Goal: Task Accomplishment & Management: Manage account settings

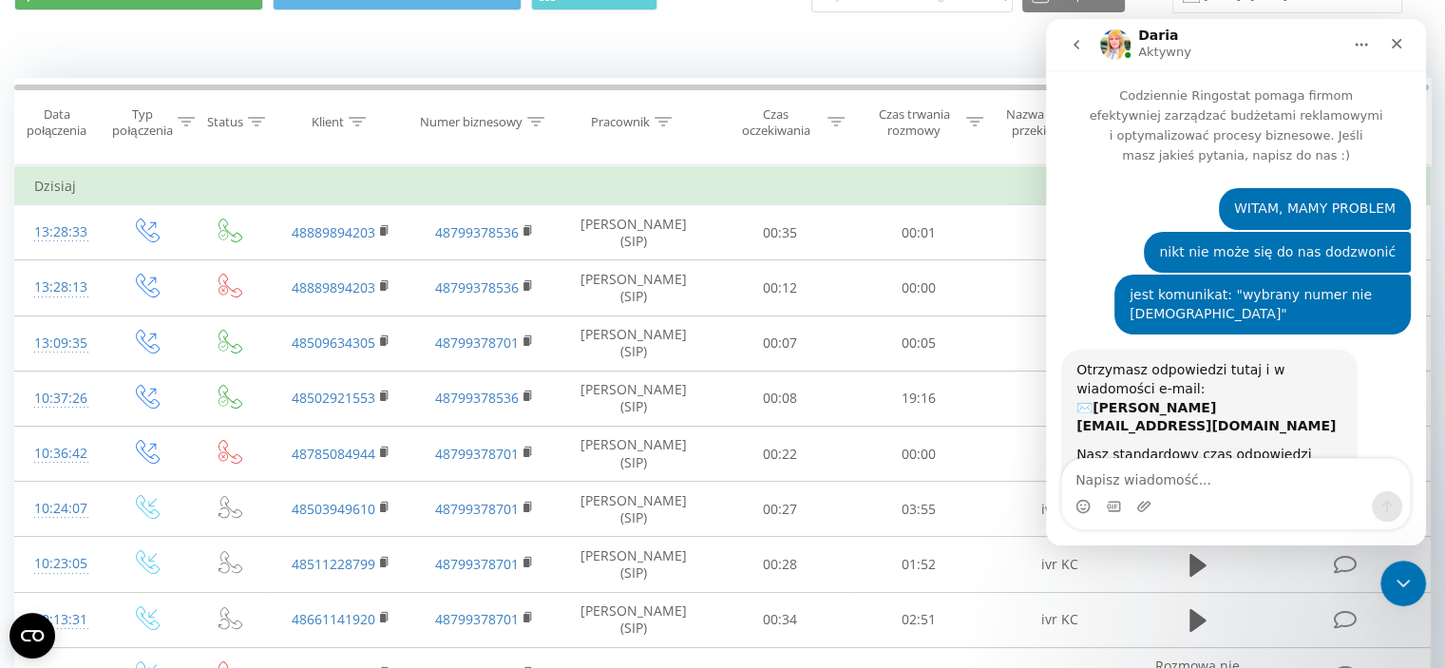
scroll to position [1657, 0]
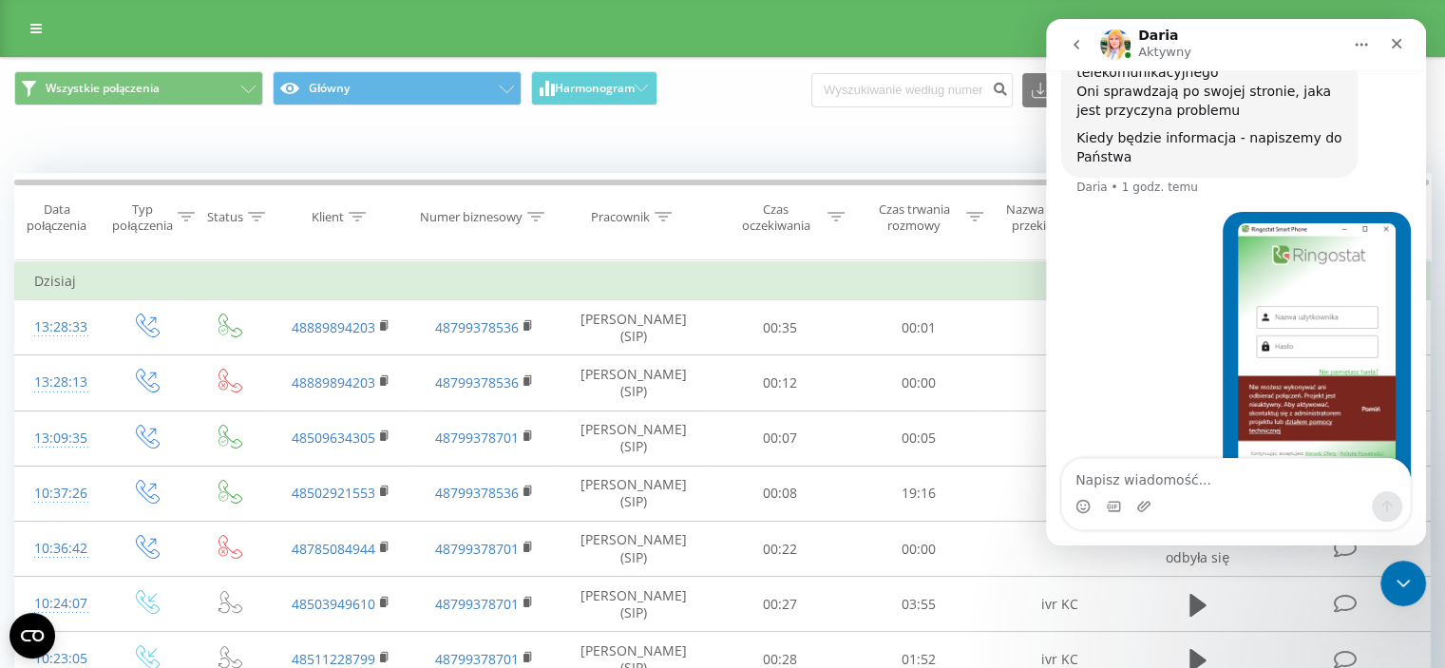
scroll to position [95, 0]
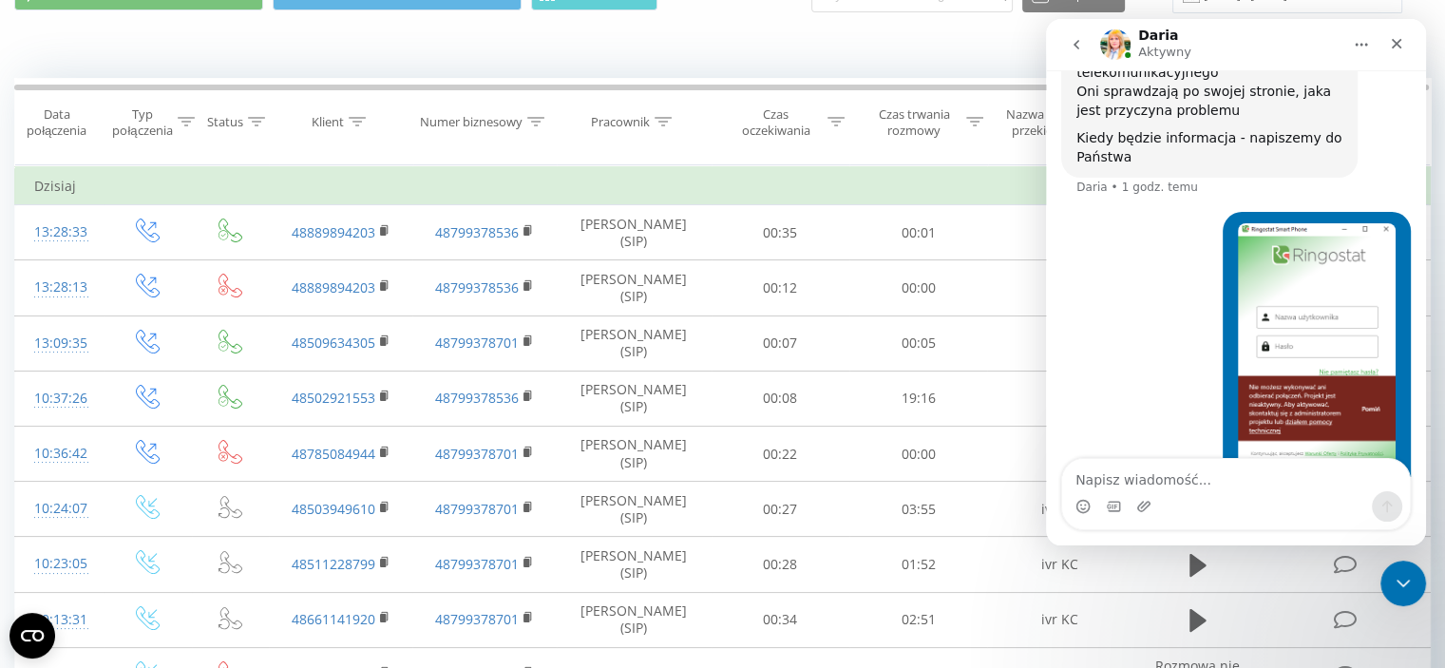
click at [1147, 470] on textarea "Napisz wiadomość..." at bounding box center [1236, 475] width 348 height 32
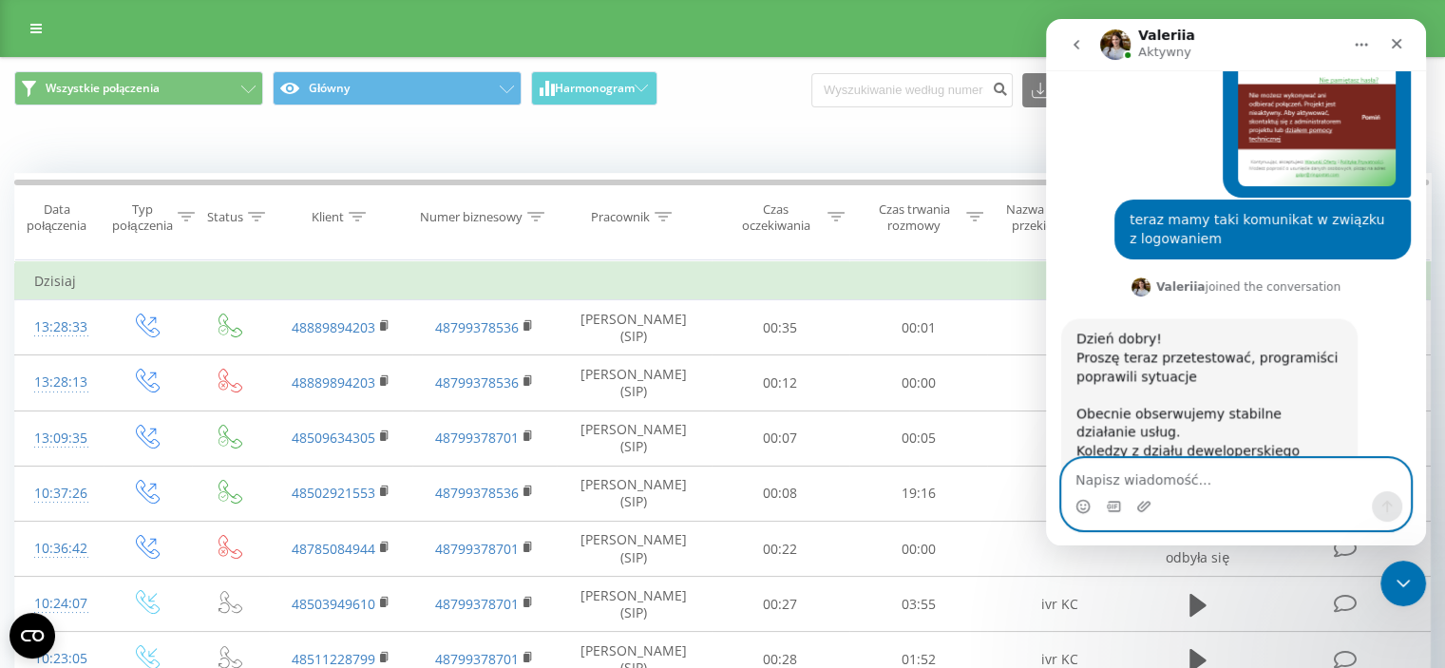
scroll to position [1943, 0]
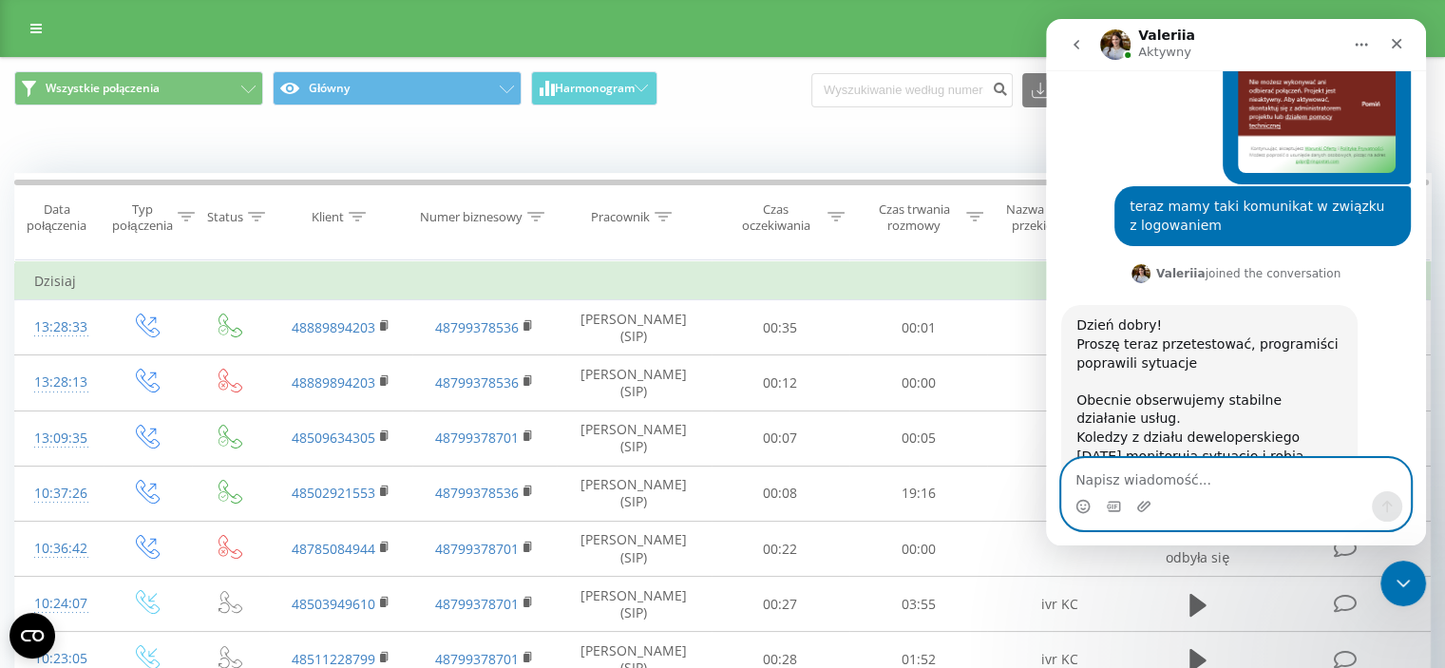
click at [1135, 479] on textarea "Napisz wiadomość..." at bounding box center [1236, 475] width 348 height 32
type textarea "nadal nie można się dodzwonić"
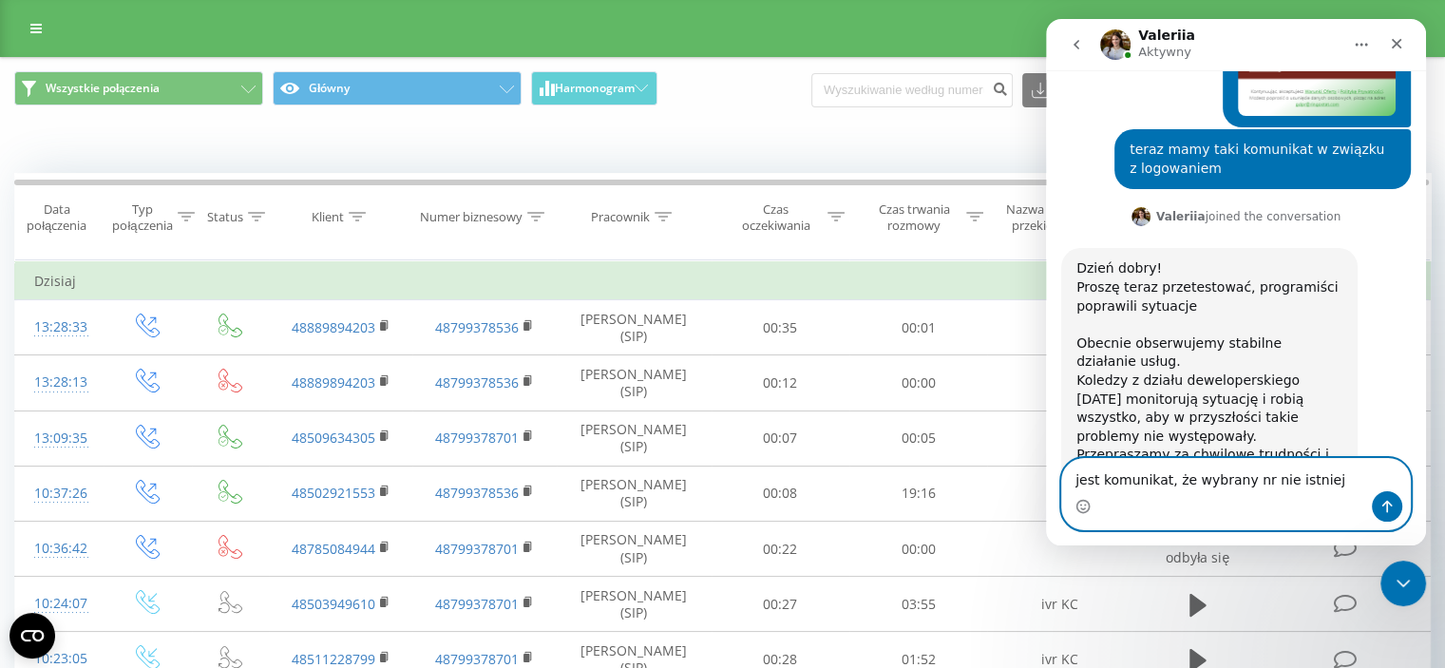
type textarea "jest komunikat, że wybrany nr nie istnieje"
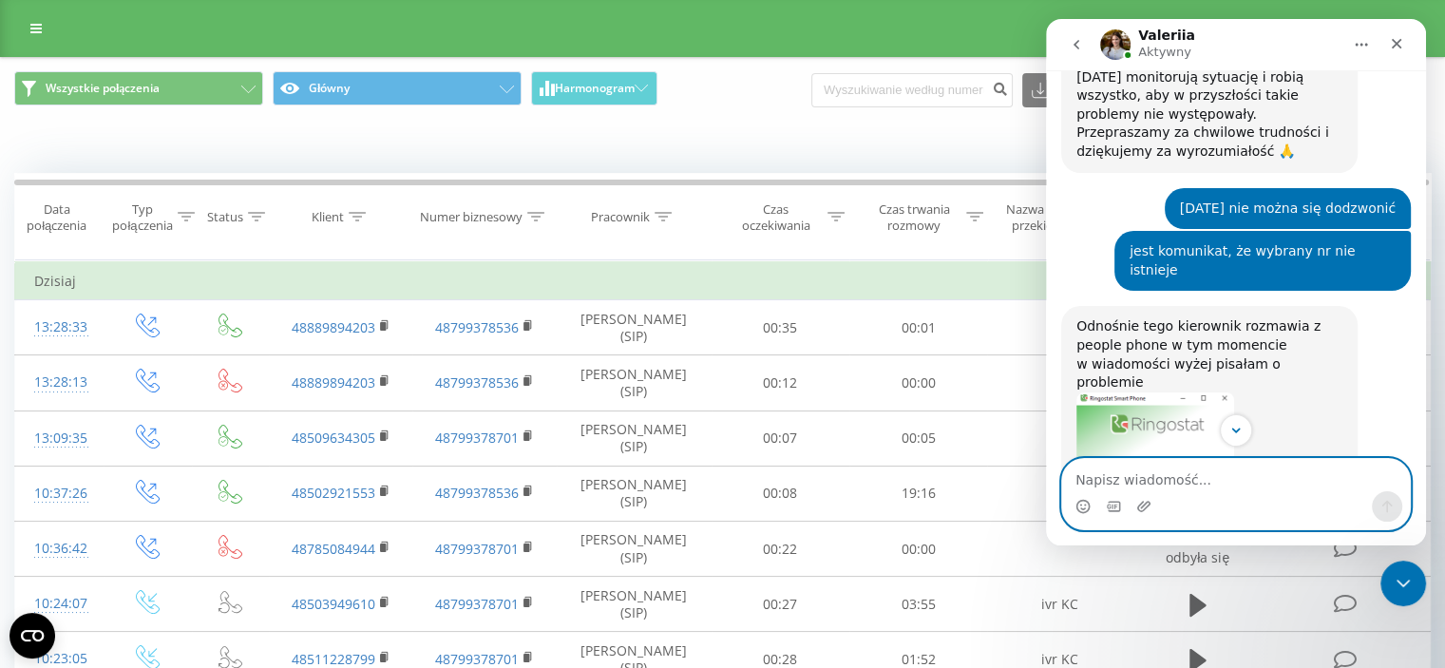
scroll to position [2391, 0]
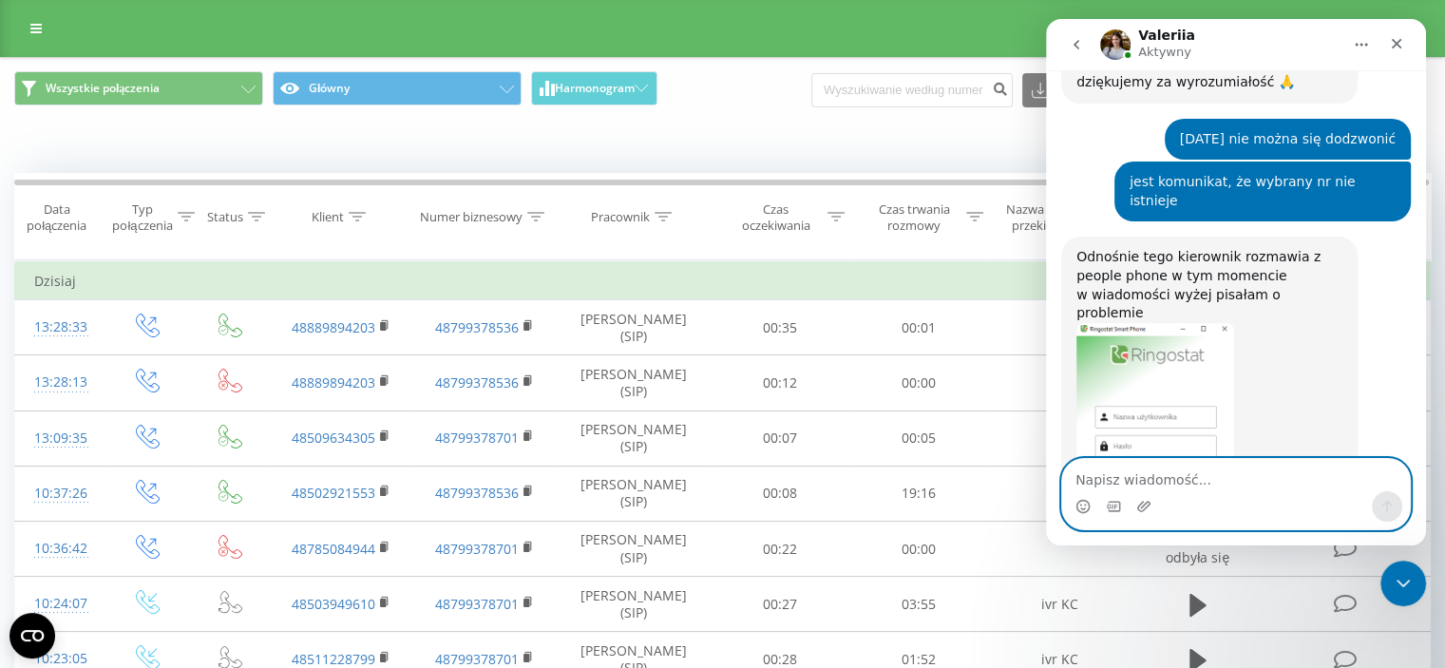
click at [1187, 475] on textarea "Napisz wiadomość..." at bounding box center [1236, 475] width 348 height 32
type textarea "ok."
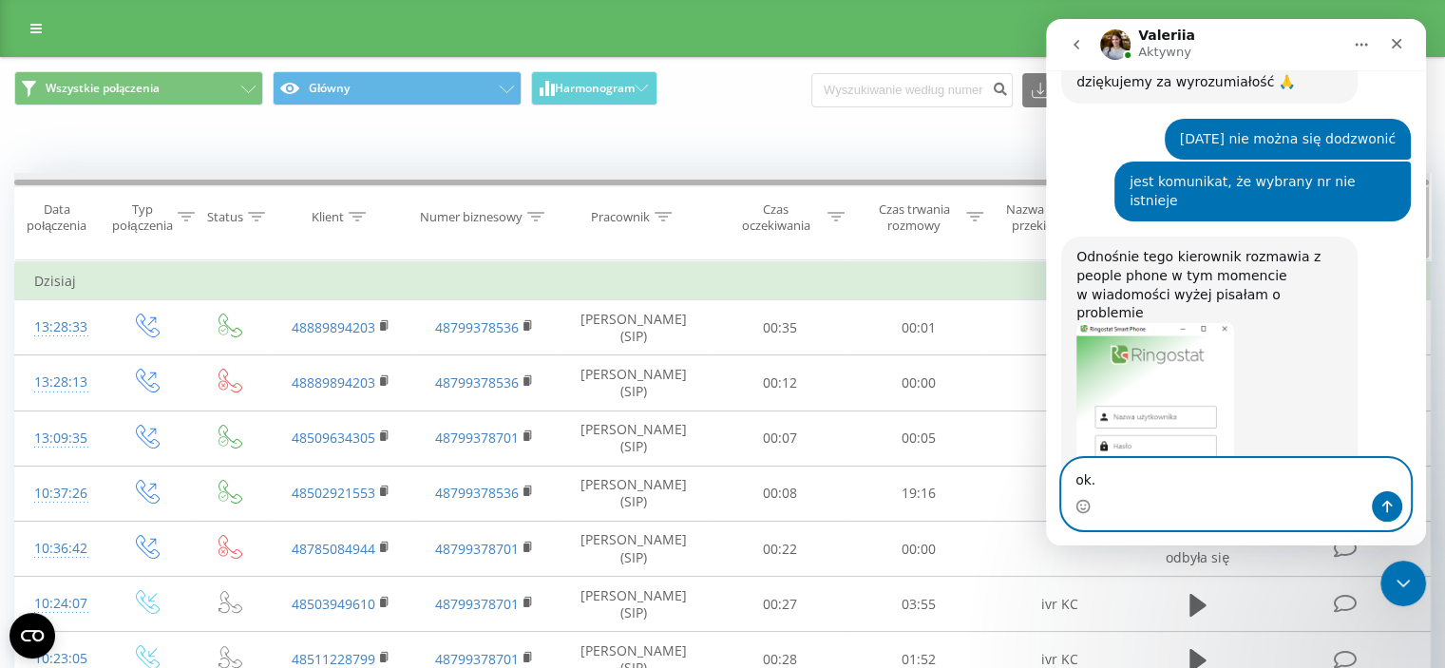
click at [613, 180] on div at bounding box center [721, 183] width 1415 height 6
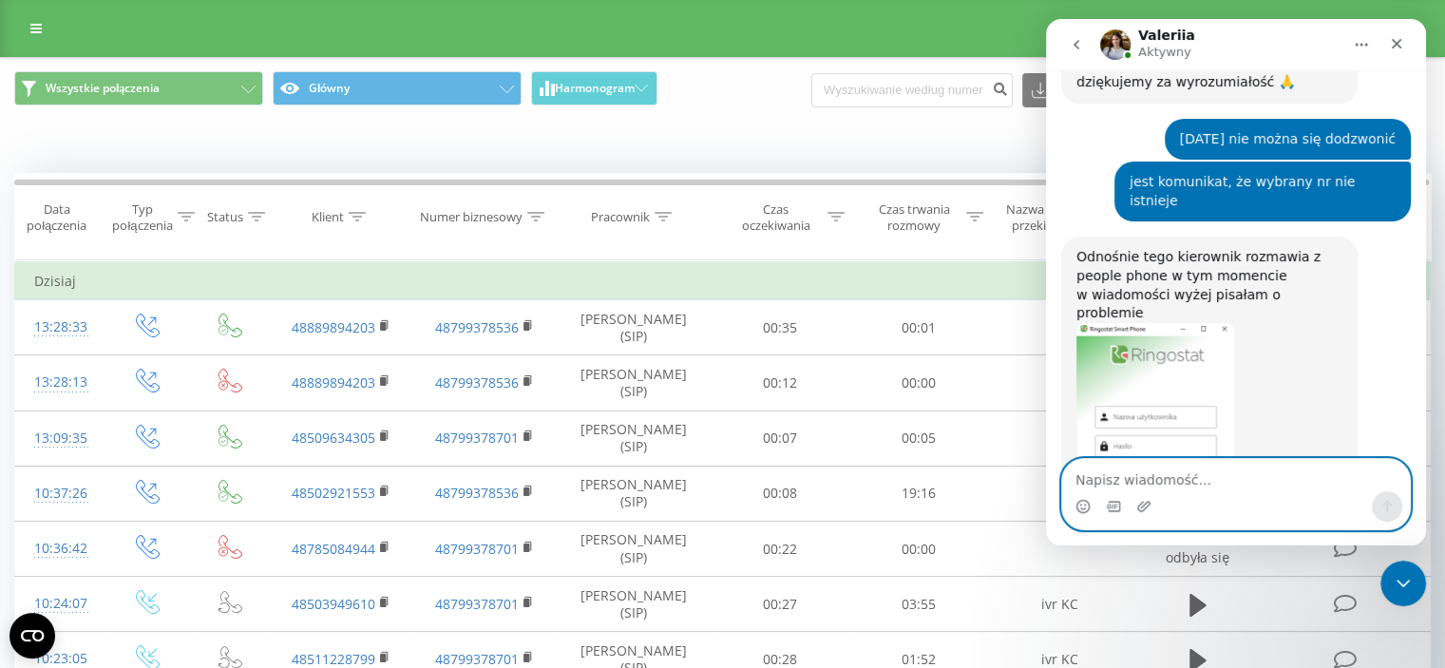
scroll to position [2448, 0]
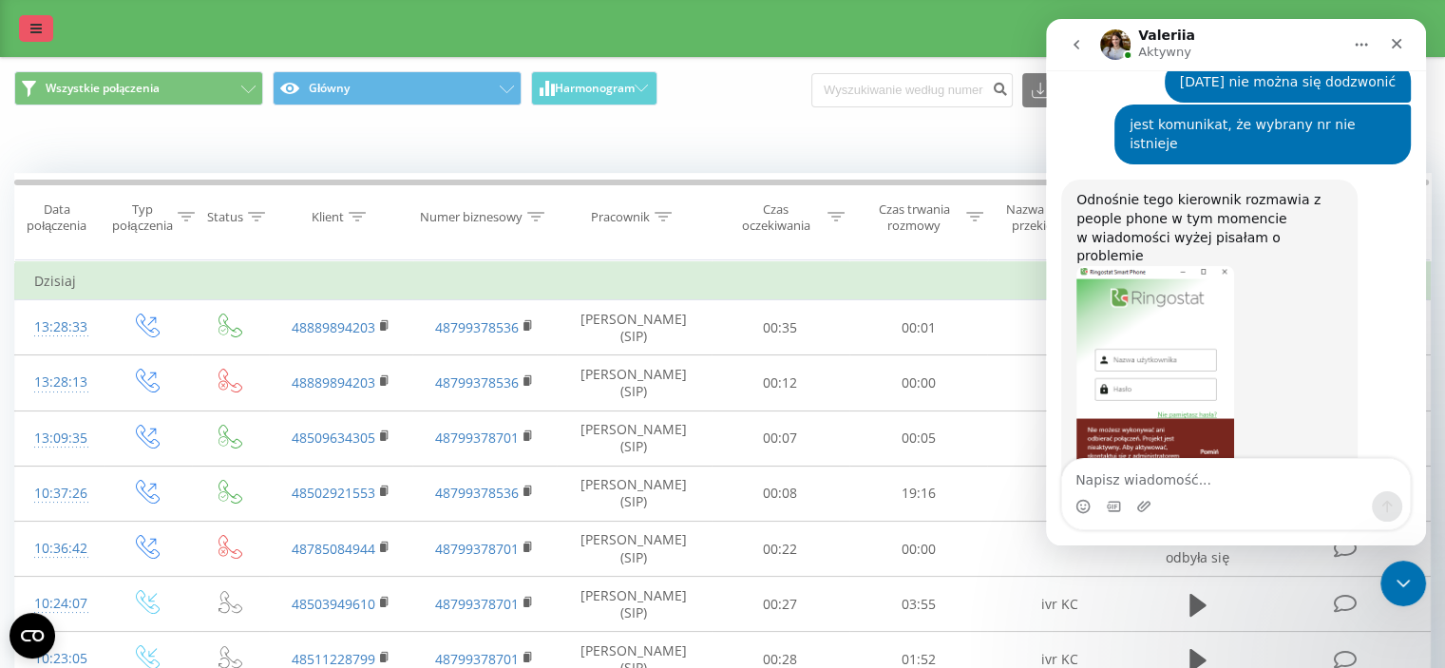
click at [21, 29] on link at bounding box center [36, 28] width 34 height 27
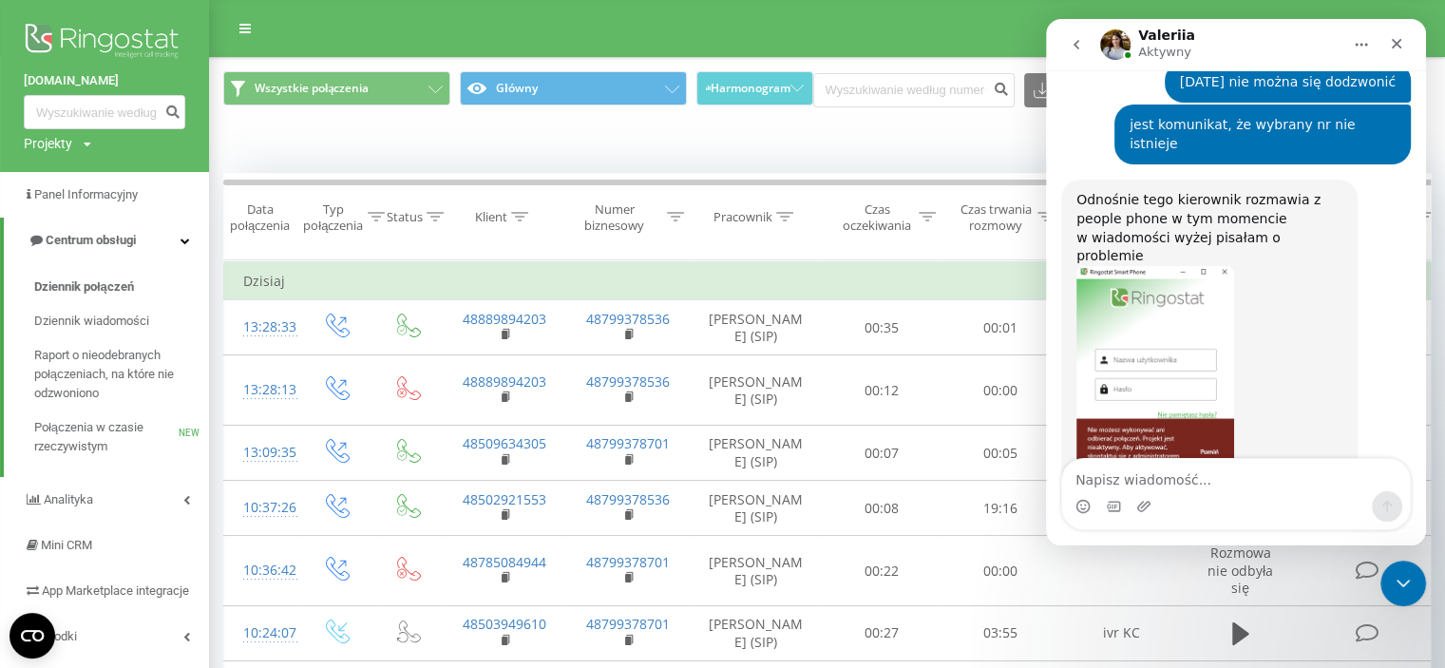
click at [45, 37] on img at bounding box center [105, 43] width 162 height 48
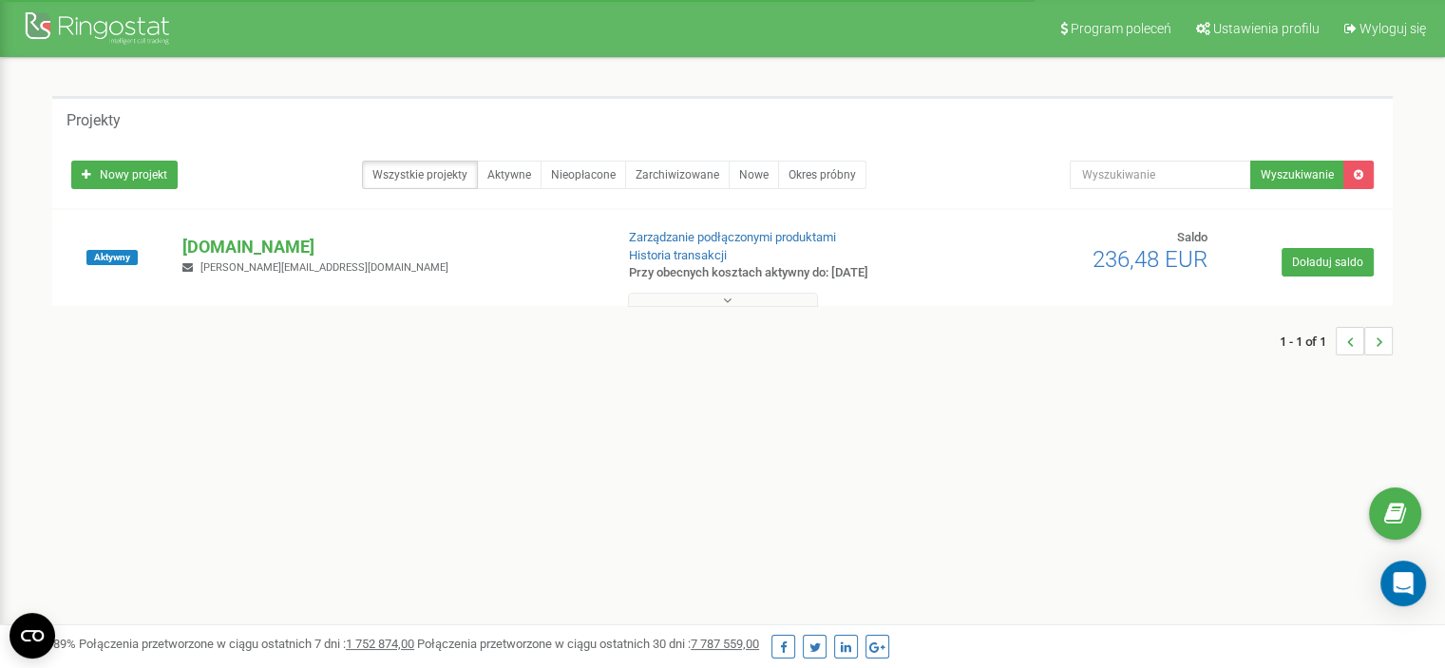
click at [734, 293] on button at bounding box center [723, 300] width 190 height 14
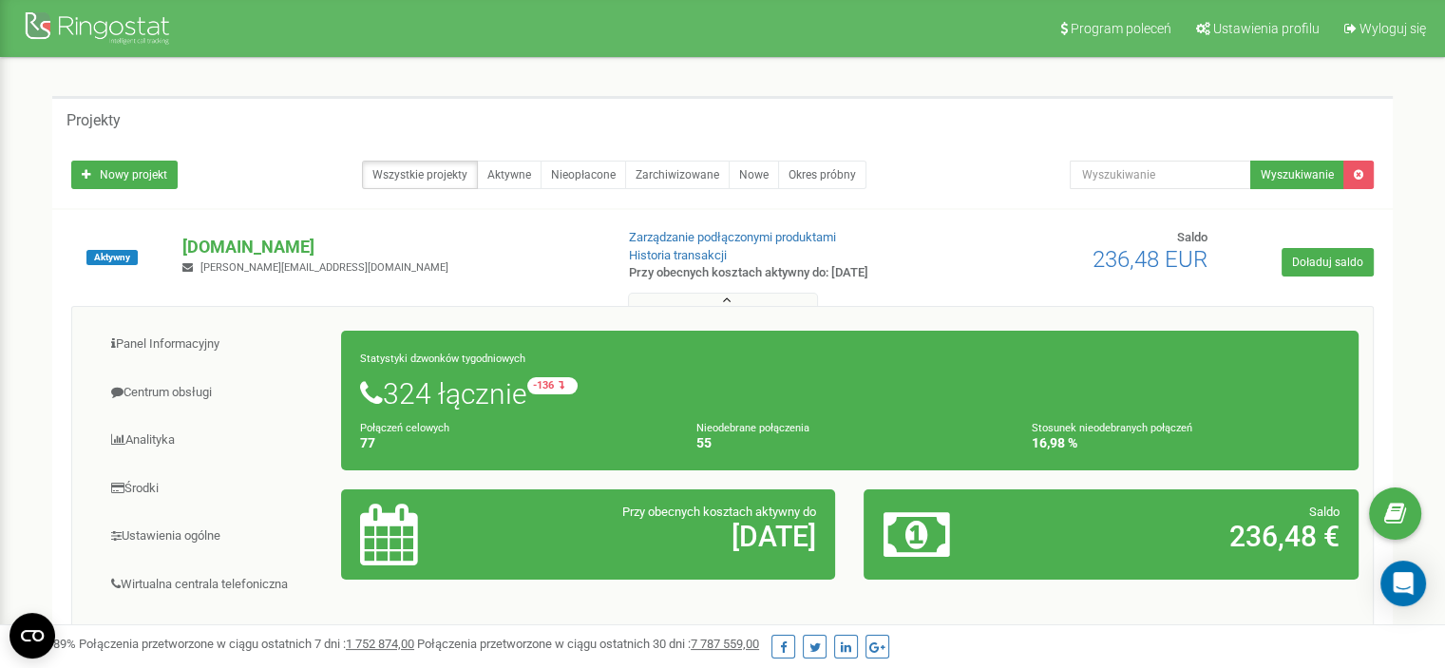
scroll to position [95, 0]
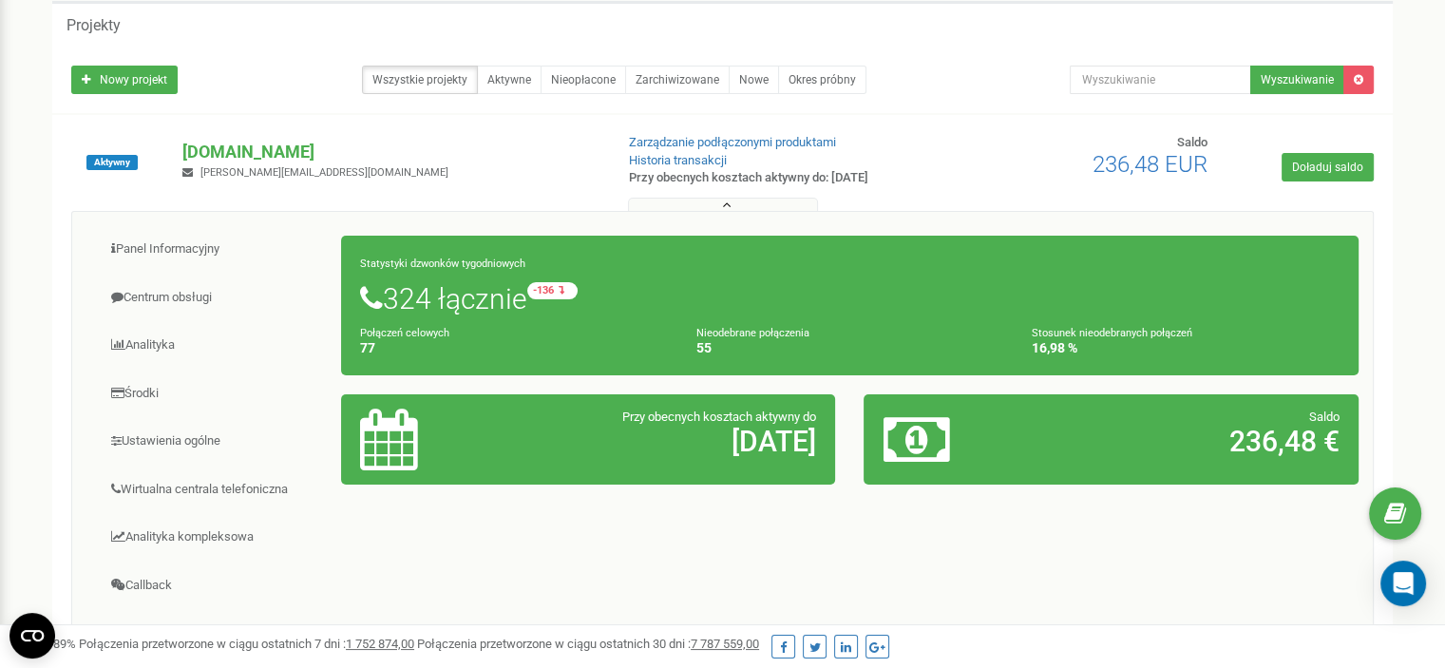
click at [1282, 447] on h2 "236,48 €" at bounding box center [1192, 441] width 295 height 31
click at [1078, 440] on h2 "236,48 €" at bounding box center [1192, 441] width 295 height 31
click at [957, 443] on div at bounding box center [949, 440] width 162 height 62
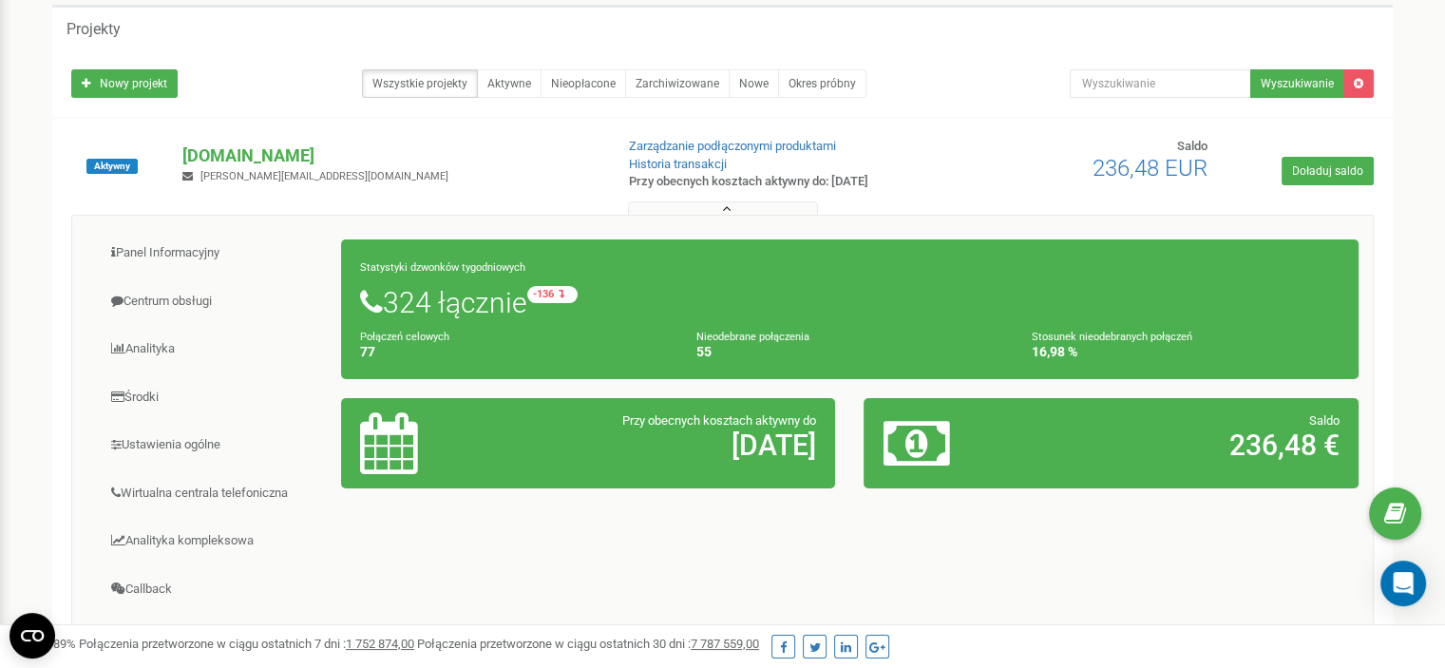
scroll to position [0, 0]
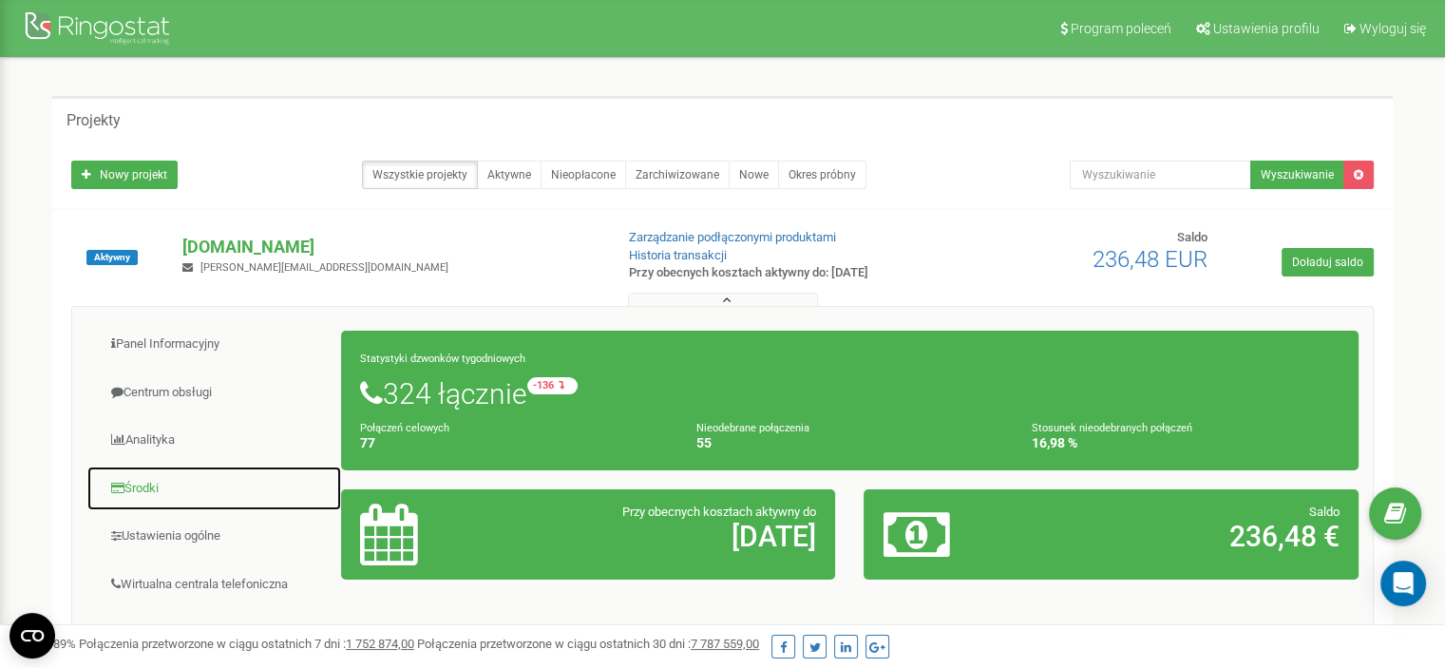
click at [136, 482] on link "Środki" at bounding box center [214, 489] width 256 height 47
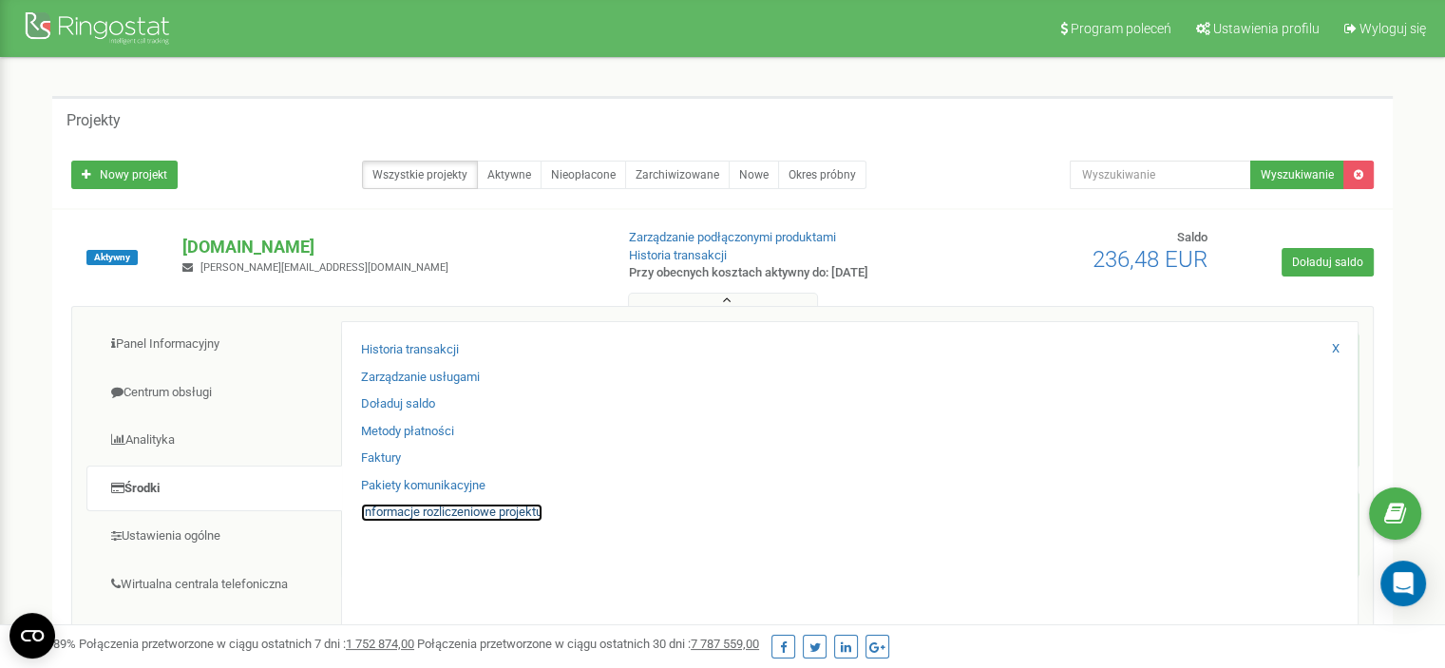
click at [428, 510] on link "Informacje rozliczeniowe projektu" at bounding box center [451, 513] width 181 height 18
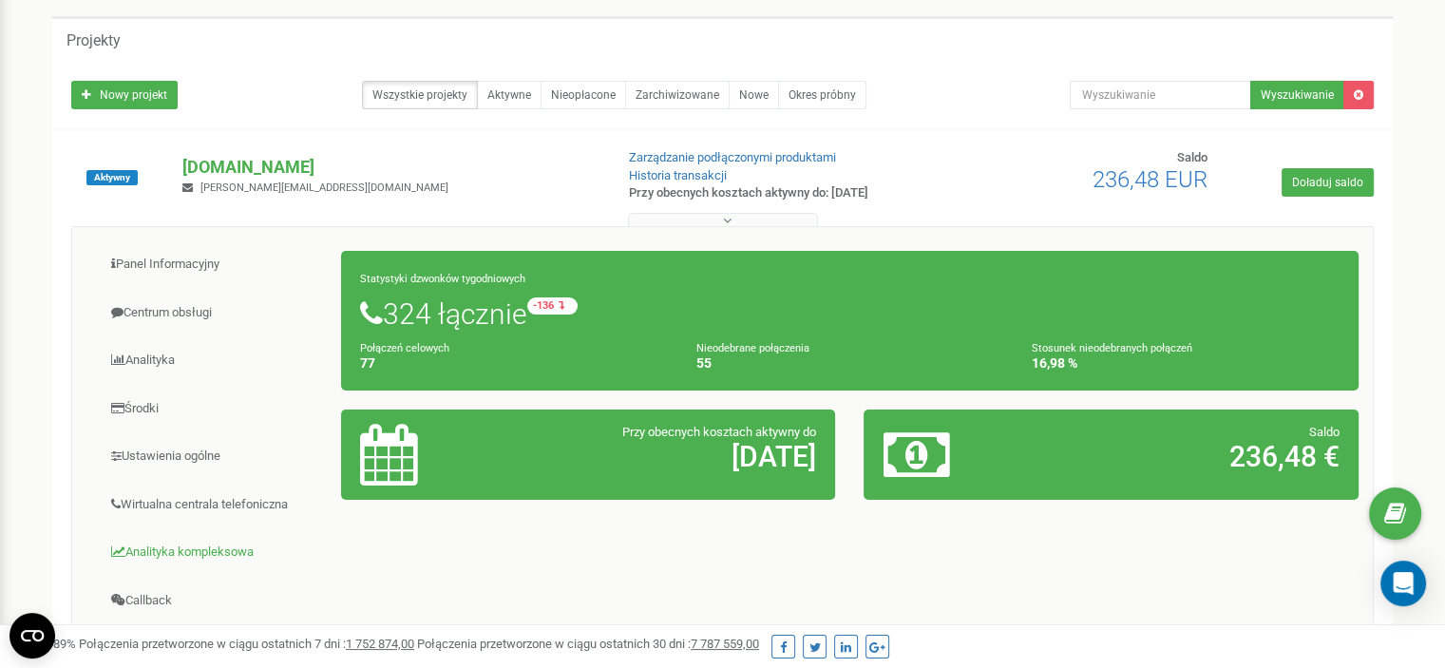
scroll to position [190, 0]
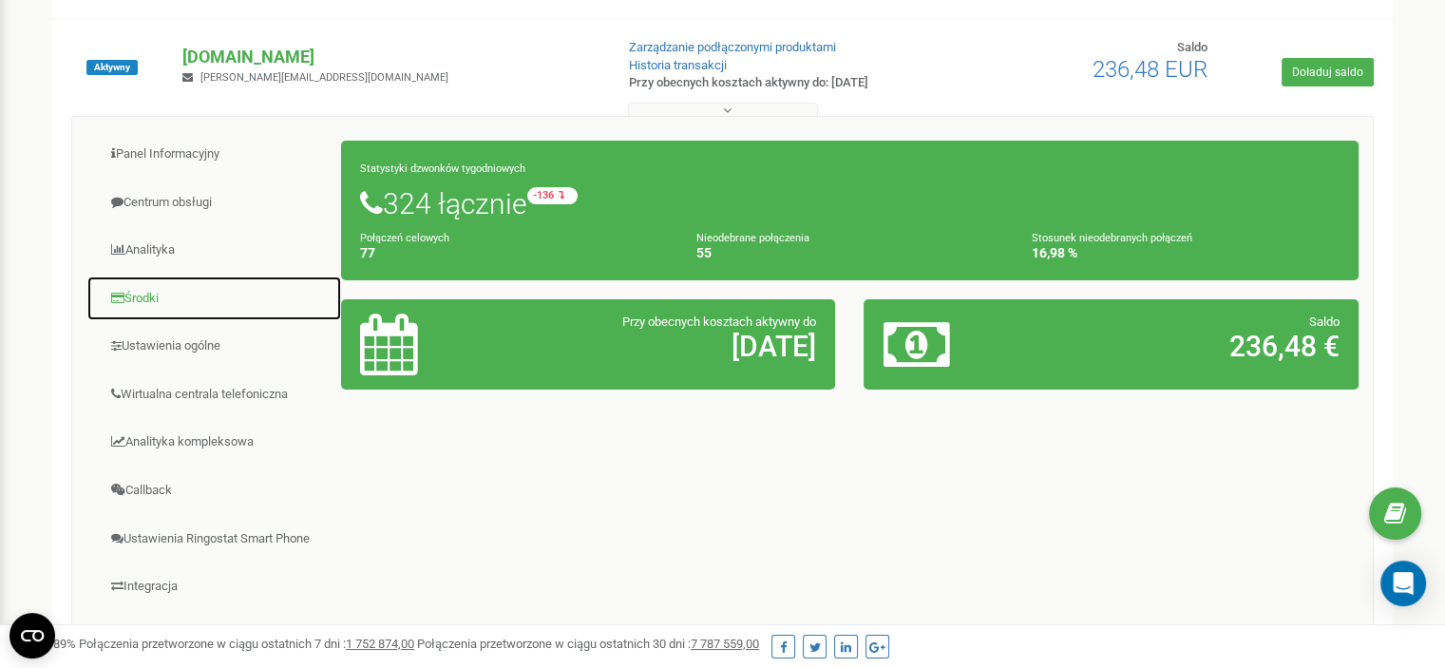
click at [133, 287] on link "Środki" at bounding box center [214, 299] width 256 height 47
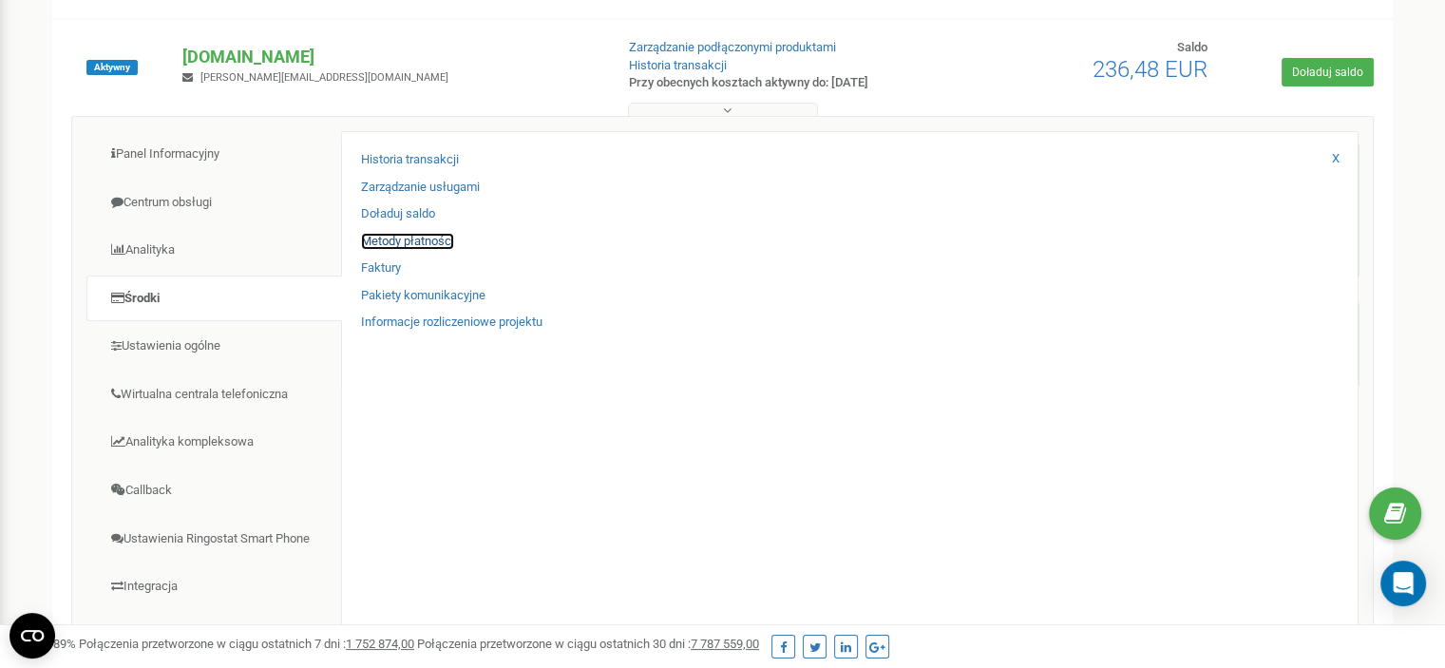
click at [392, 240] on link "Metody płatności" at bounding box center [407, 242] width 93 height 18
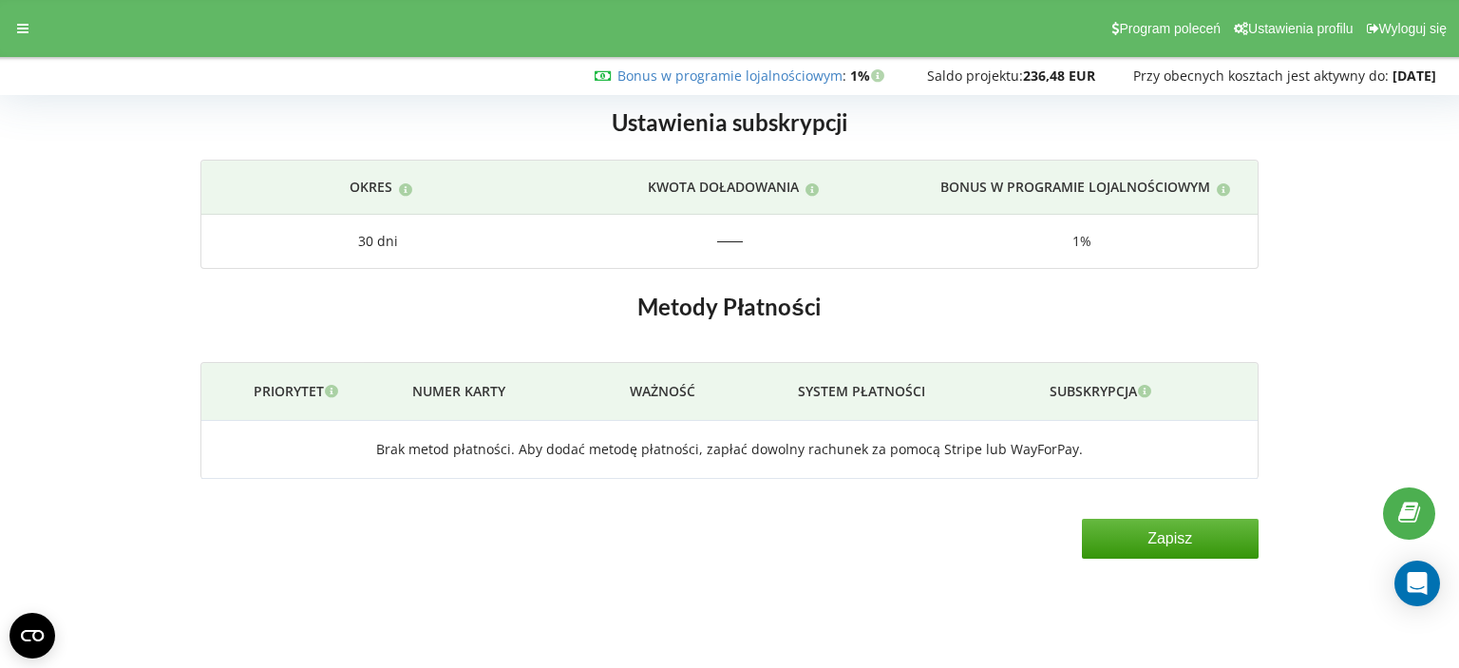
click at [991, 71] on span "Saldo projektu:" at bounding box center [975, 76] width 96 height 18
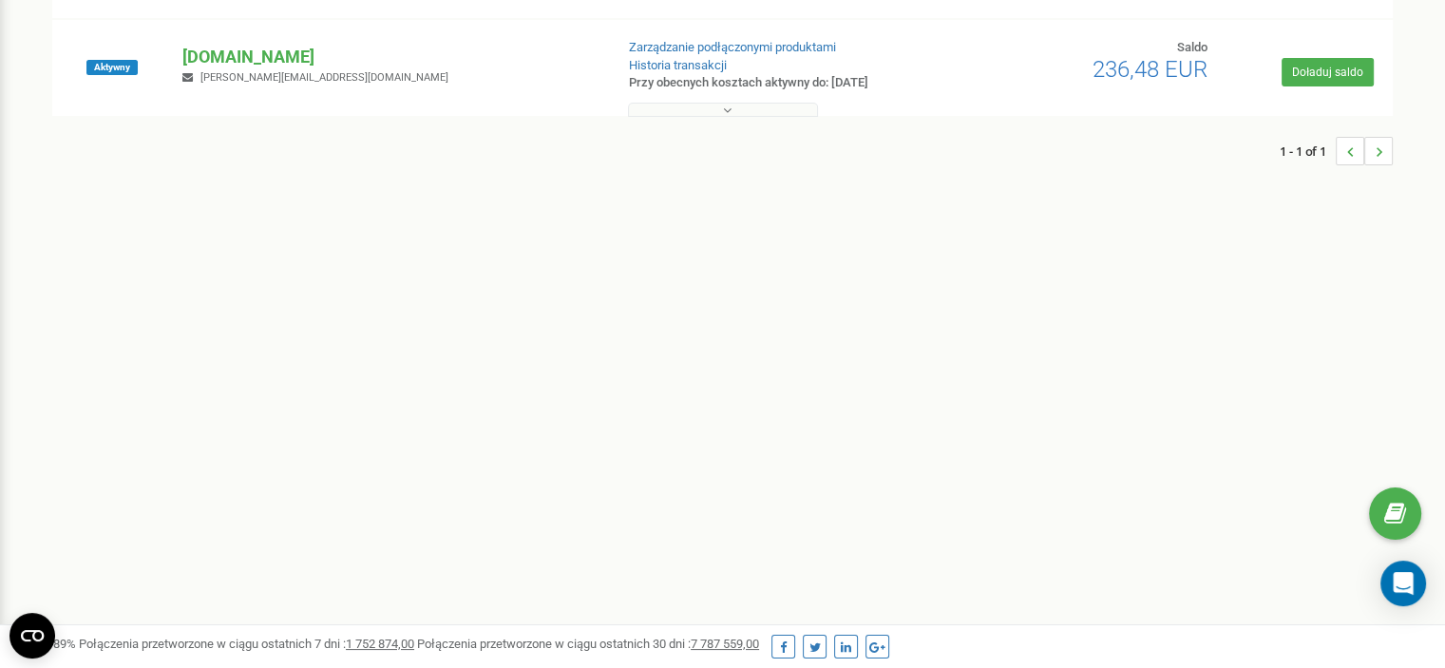
click at [759, 107] on button at bounding box center [723, 110] width 190 height 14
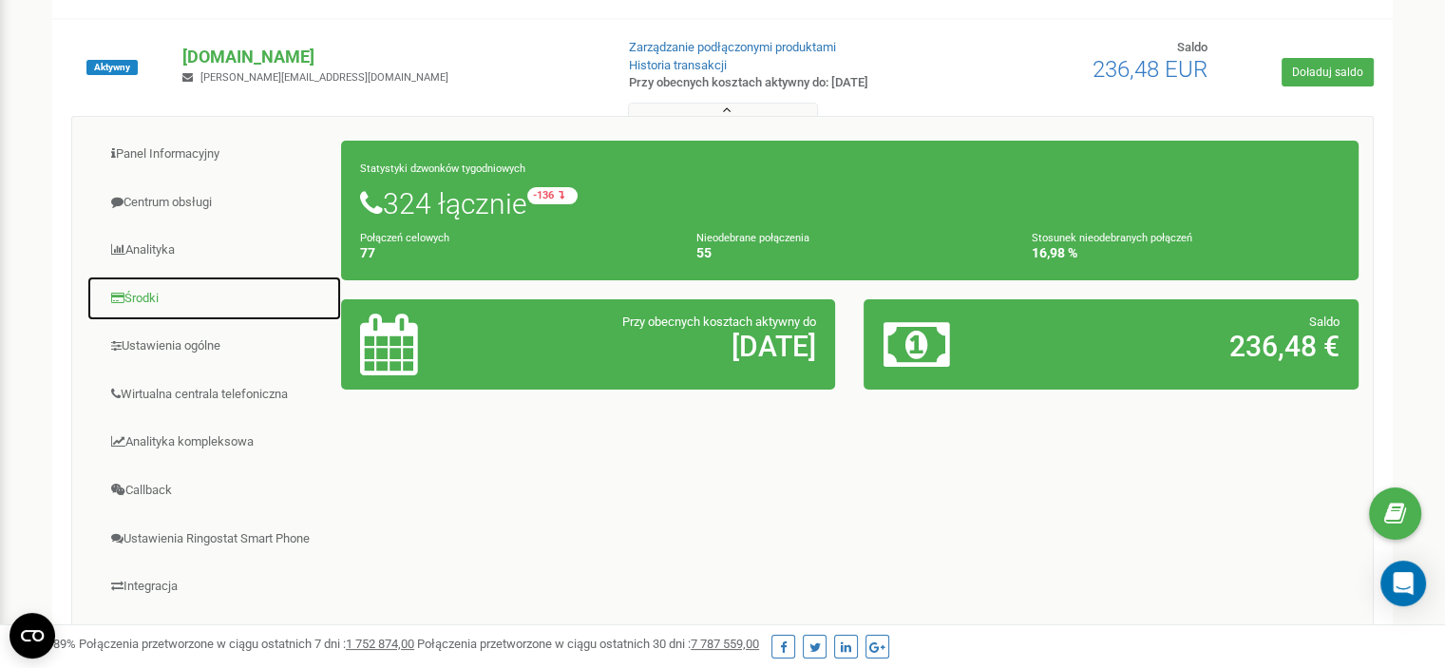
click at [146, 285] on link "Środki" at bounding box center [214, 299] width 256 height 47
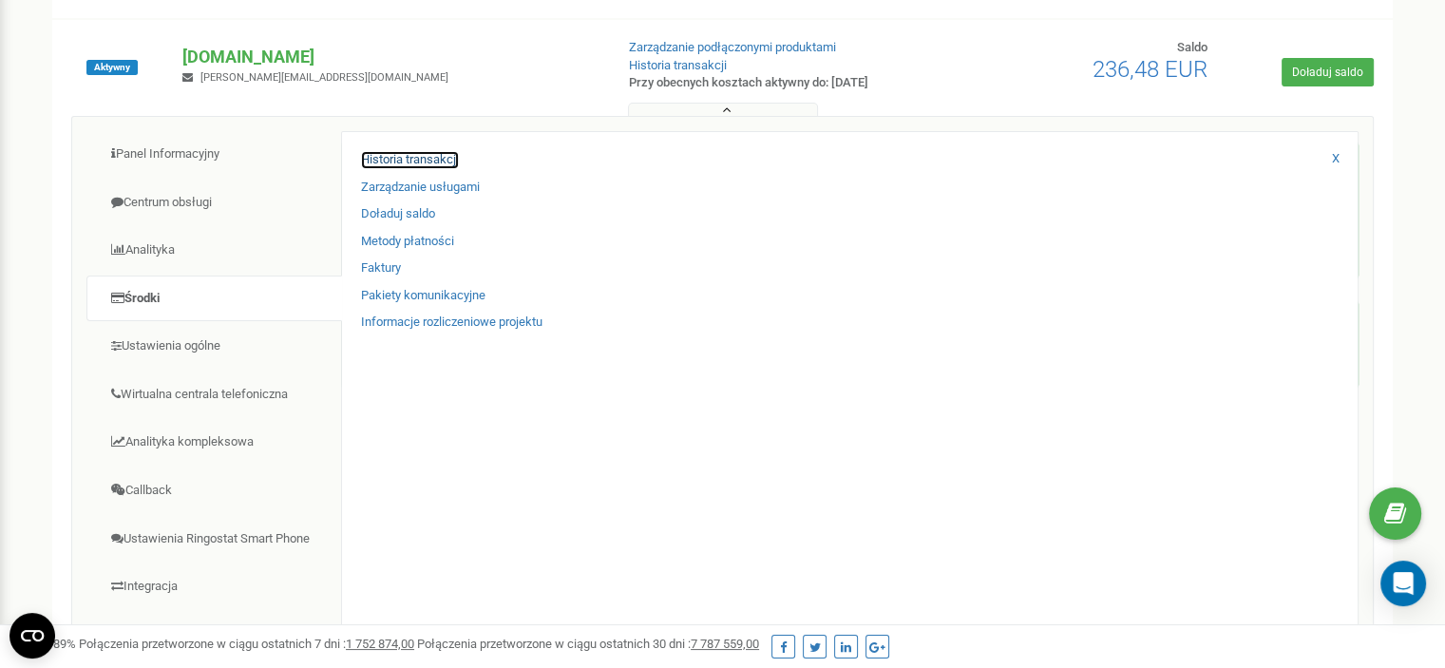
click at [417, 154] on link "Historia transakcji" at bounding box center [410, 160] width 98 height 18
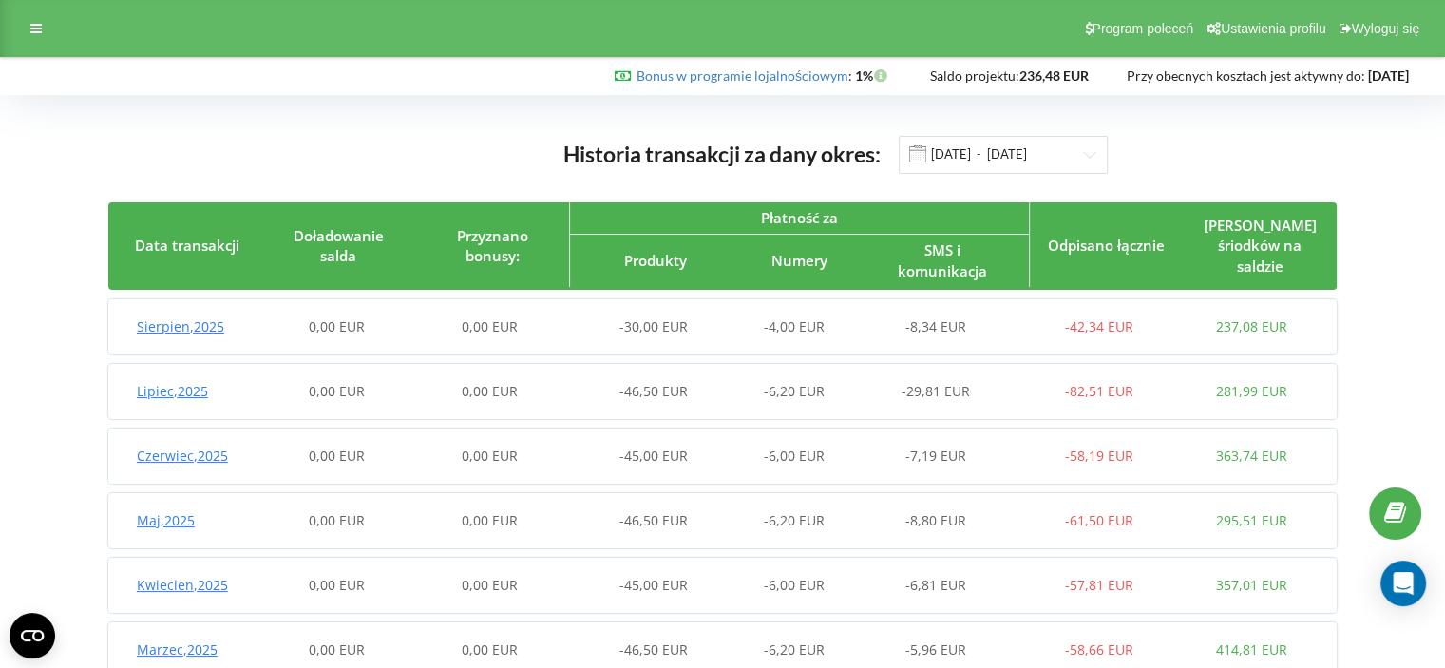
scroll to position [56, 0]
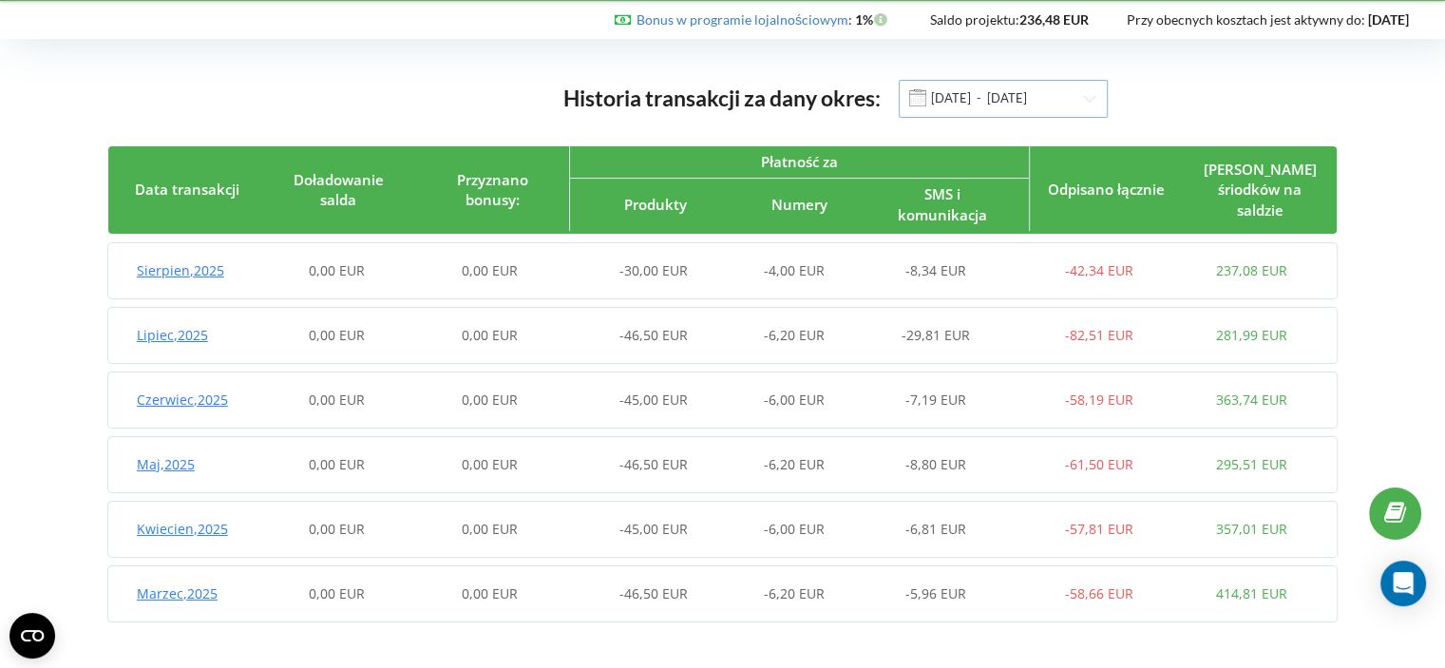
click at [969, 87] on input "[DATE] - [DATE]" at bounding box center [1003, 99] width 209 height 38
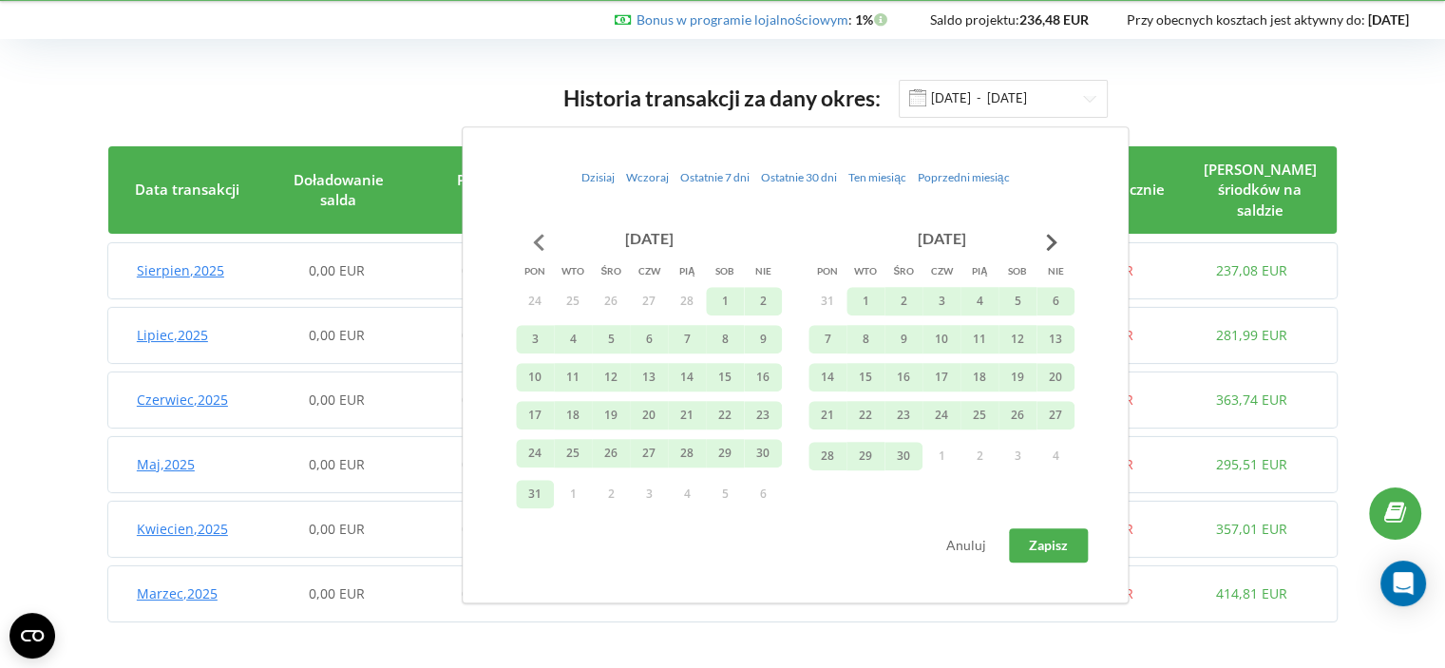
click at [532, 236] on button "Go to previous month" at bounding box center [539, 242] width 38 height 38
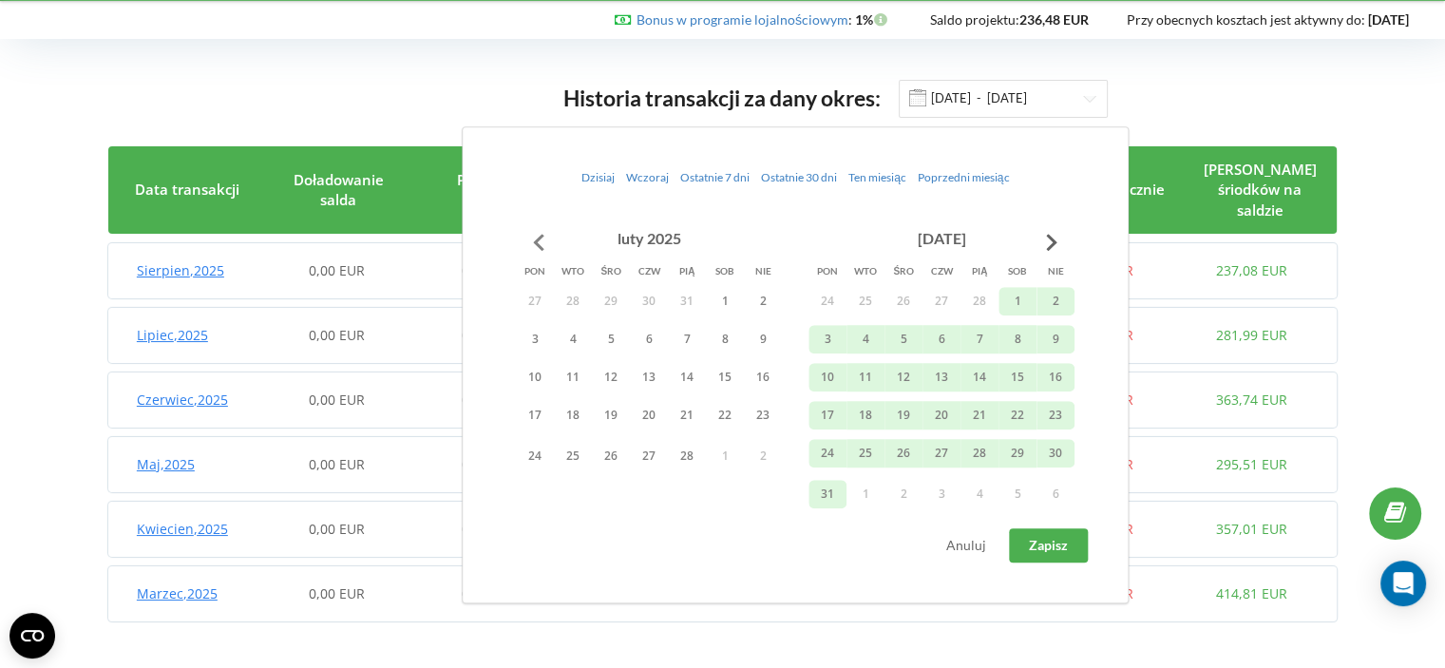
click at [532, 236] on button "Go to previous month" at bounding box center [539, 242] width 38 height 38
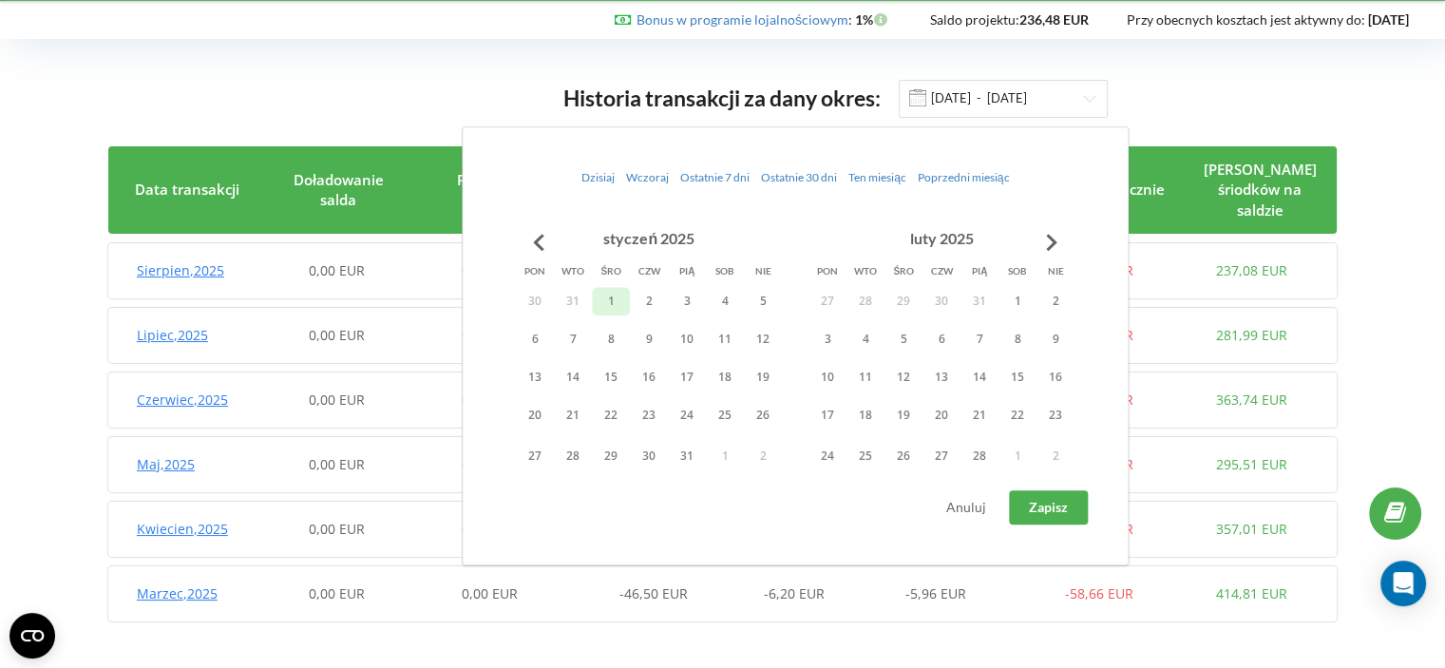
click at [612, 300] on button "1" at bounding box center [611, 301] width 38 height 29
click at [1068, 502] on span "Zapisz" at bounding box center [1048, 507] width 39 height 16
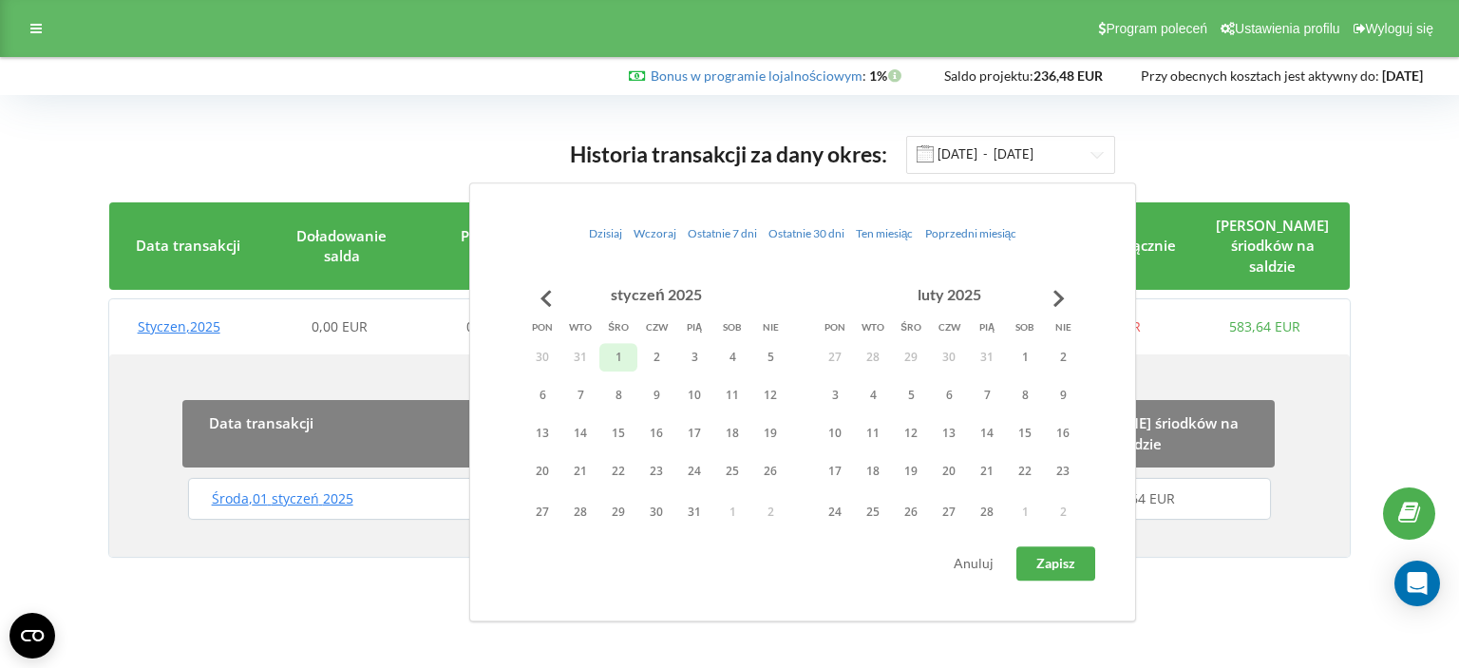
click at [1049, 559] on span "Zapisz" at bounding box center [1056, 563] width 39 height 16
click at [1056, 298] on button "Go to next month" at bounding box center [1059, 298] width 38 height 38
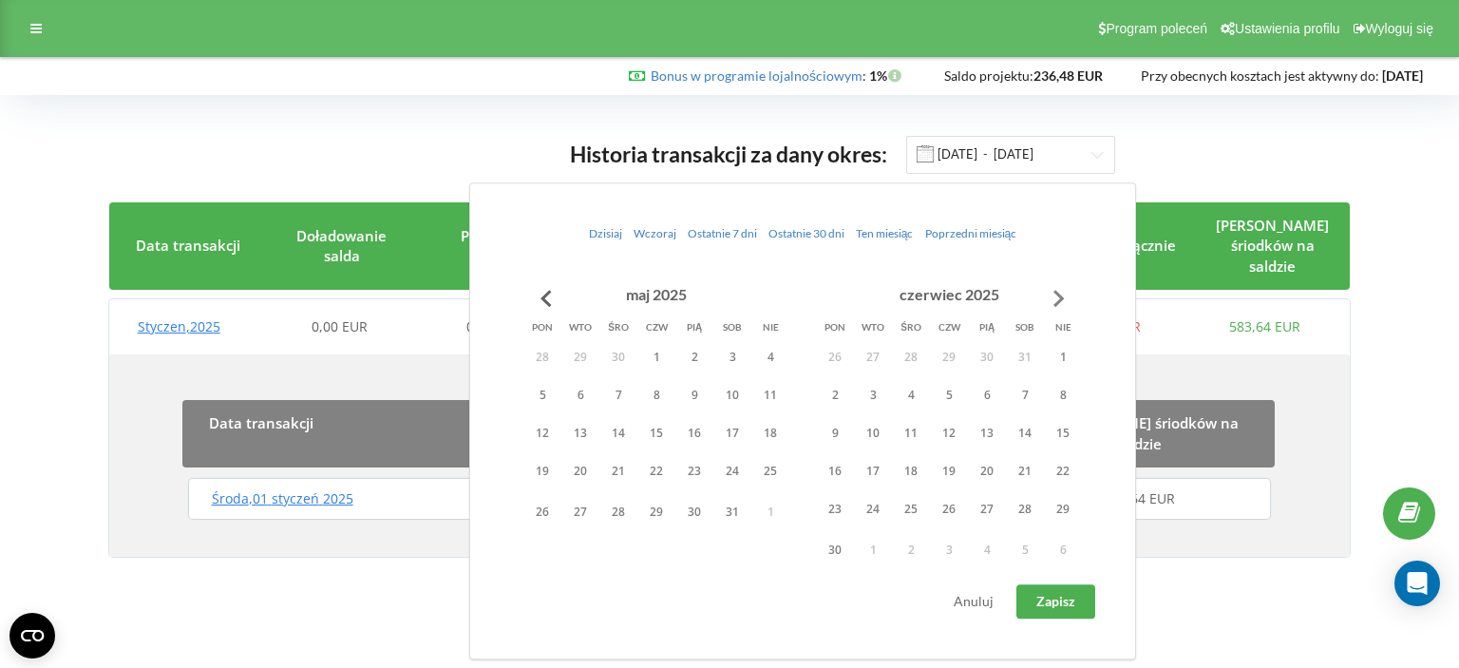
click at [1056, 298] on button "Go to next month" at bounding box center [1059, 298] width 38 height 38
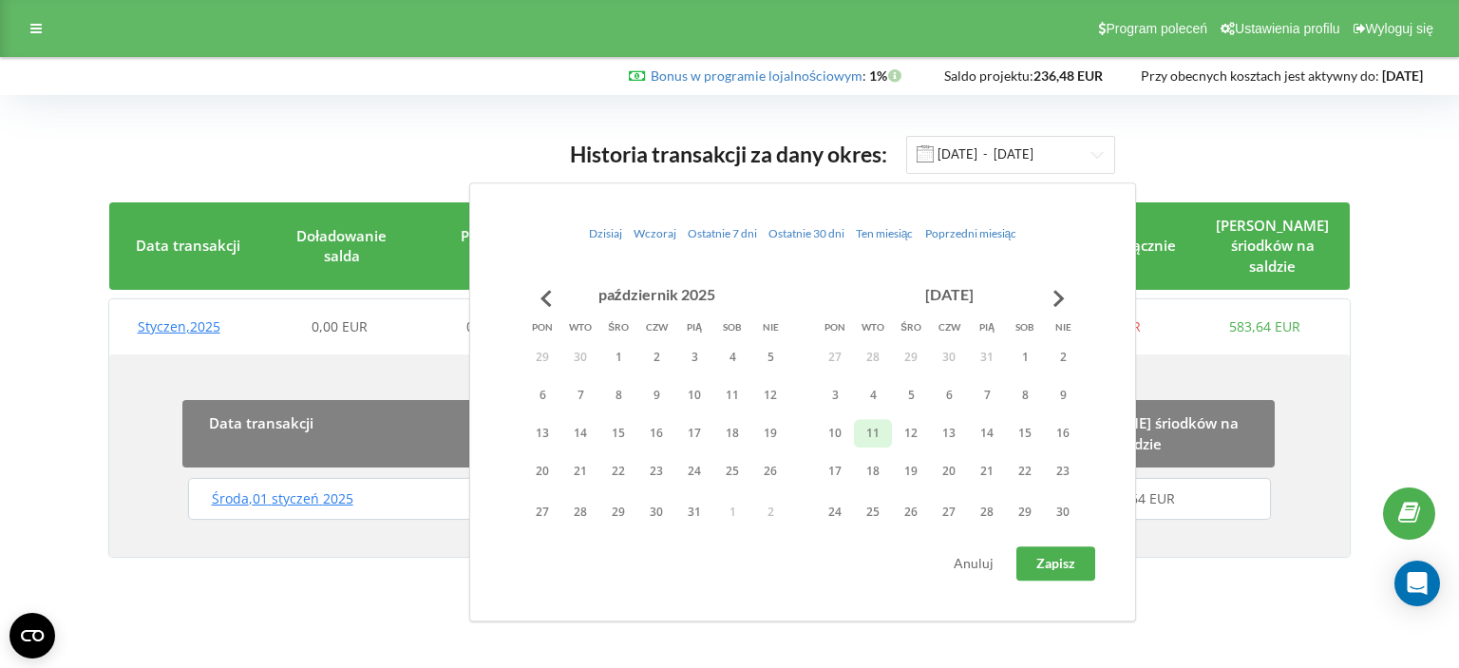
click at [890, 440] on button "11" at bounding box center [873, 433] width 38 height 29
click at [1055, 568] on span "Zapisz" at bounding box center [1056, 563] width 39 height 16
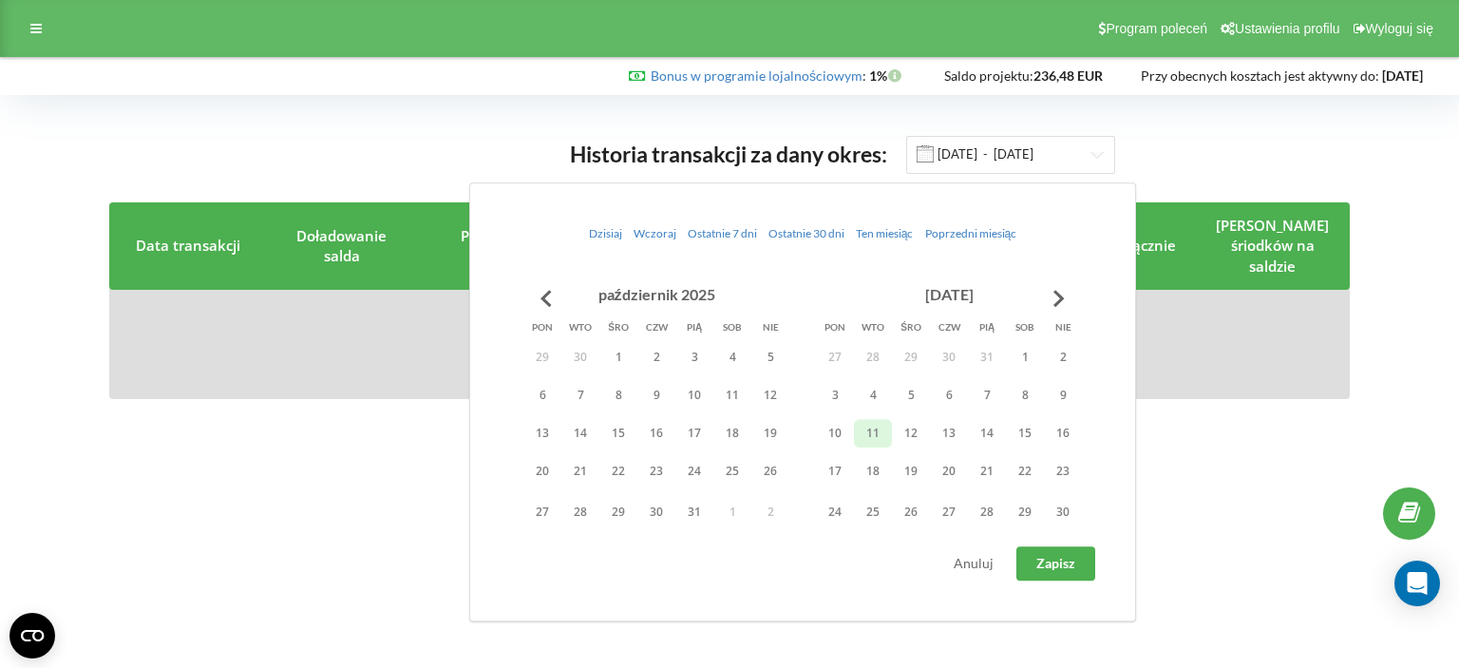
click at [1166, 125] on div "Historia transakcji za dany okres: [DATE] - [DATE] Data transakcji Doładowanie …" at bounding box center [729, 267] width 1419 height 304
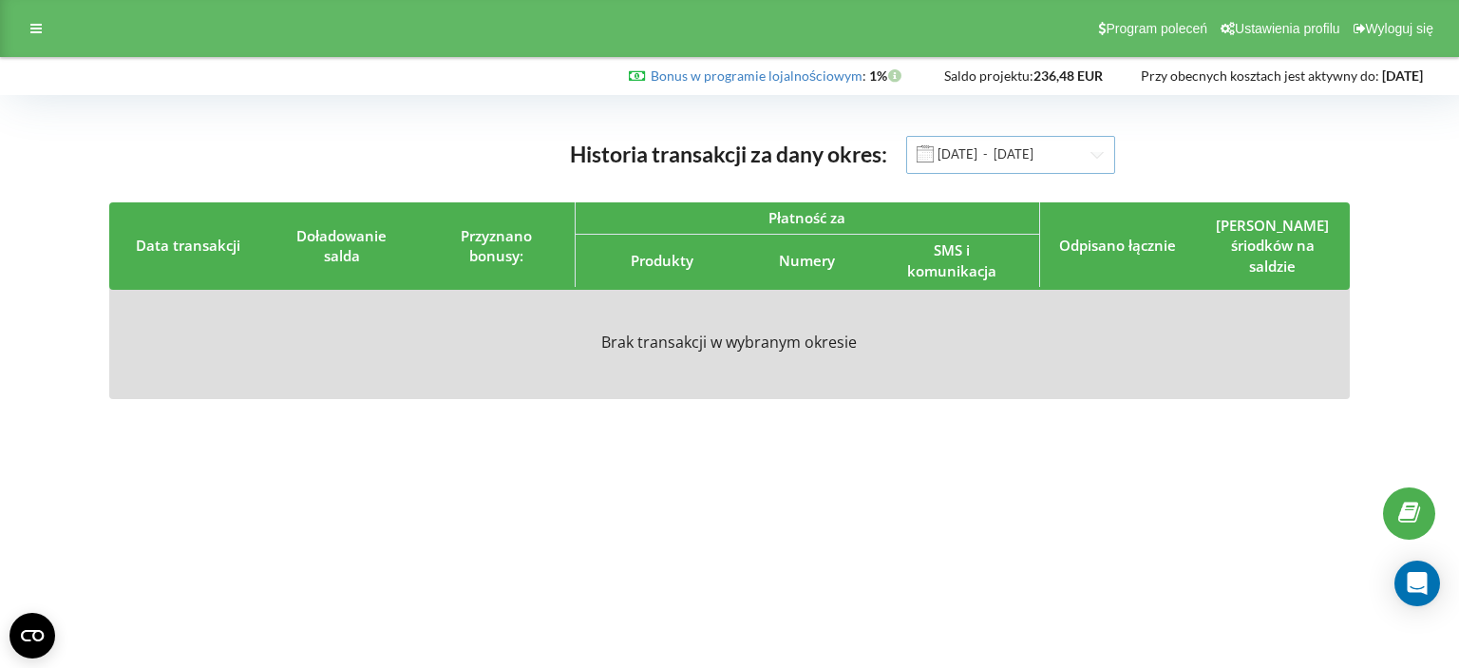
click at [943, 151] on input "[DATE] - [DATE]" at bounding box center [1010, 155] width 209 height 38
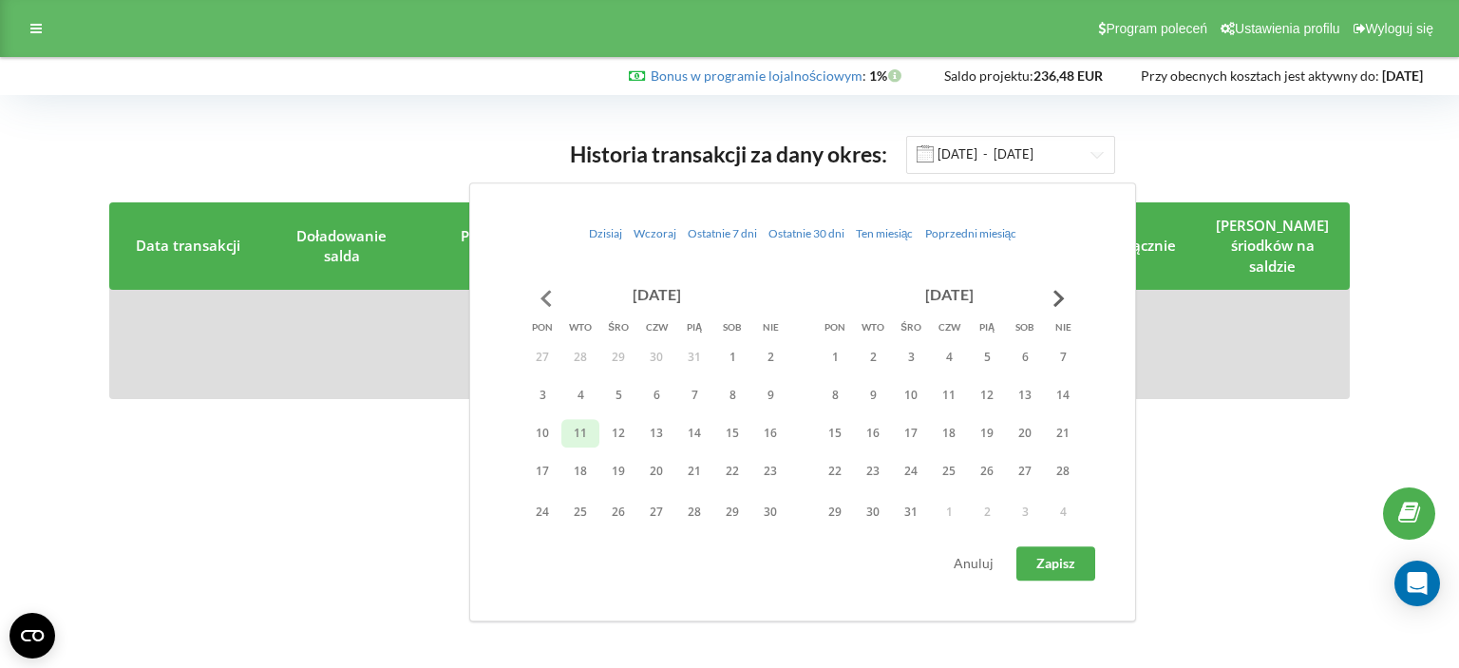
click at [553, 289] on button "Go to previous month" at bounding box center [546, 298] width 38 height 38
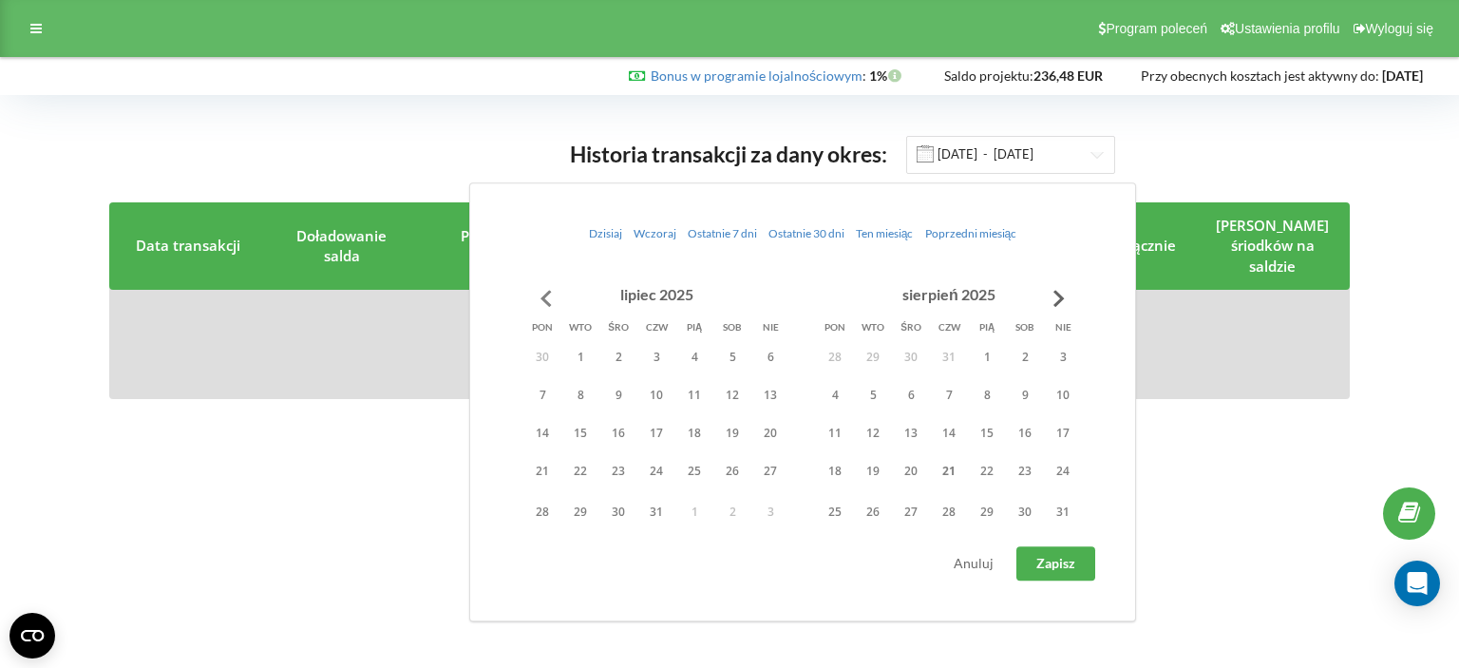
click at [553, 289] on button "Go to previous month" at bounding box center [546, 298] width 38 height 38
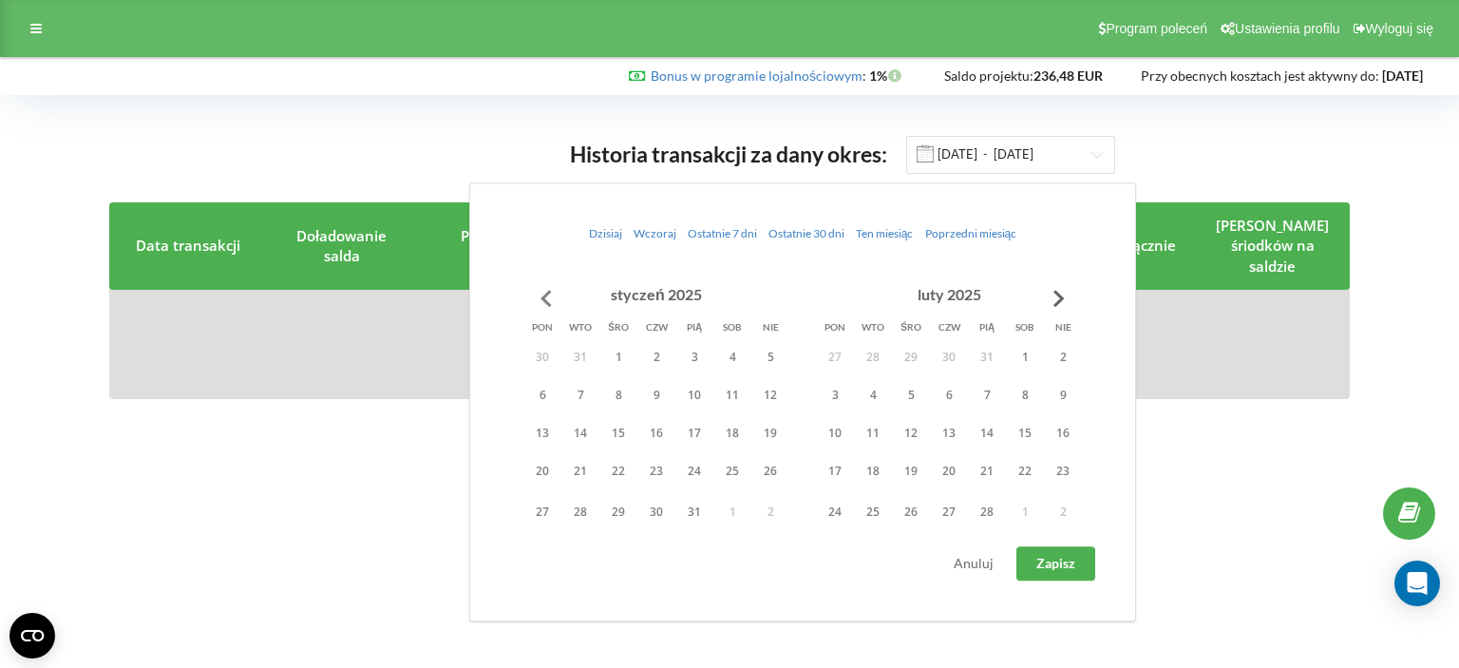
click at [553, 289] on button "Go to previous month" at bounding box center [546, 298] width 38 height 38
click at [916, 352] on button "1" at bounding box center [911, 357] width 38 height 29
click at [1053, 288] on button "Go to next month" at bounding box center [1059, 298] width 38 height 38
click at [1062, 289] on button "Go to next month" at bounding box center [1059, 298] width 38 height 38
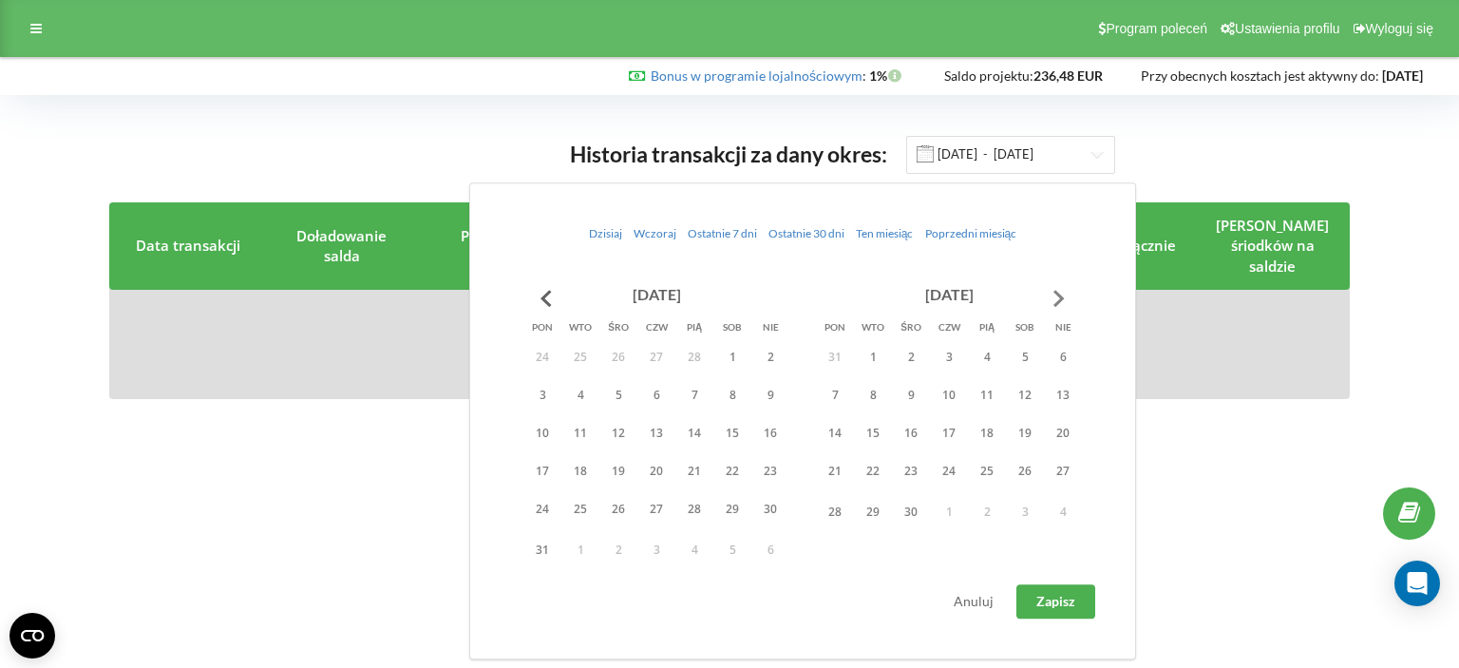
click at [1062, 289] on button "Go to next month" at bounding box center [1059, 298] width 38 height 38
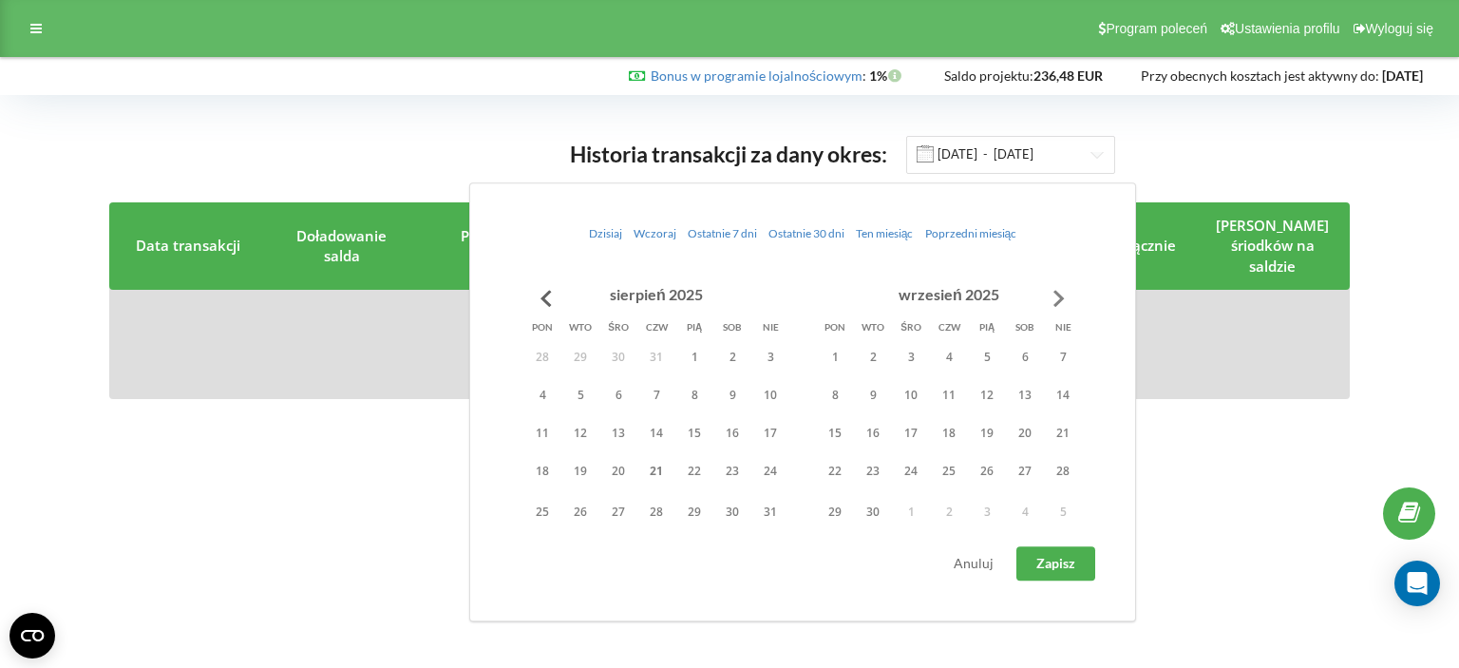
click at [1062, 289] on button "Go to next month" at bounding box center [1059, 298] width 38 height 38
click at [1025, 353] on button "1" at bounding box center [1025, 357] width 38 height 29
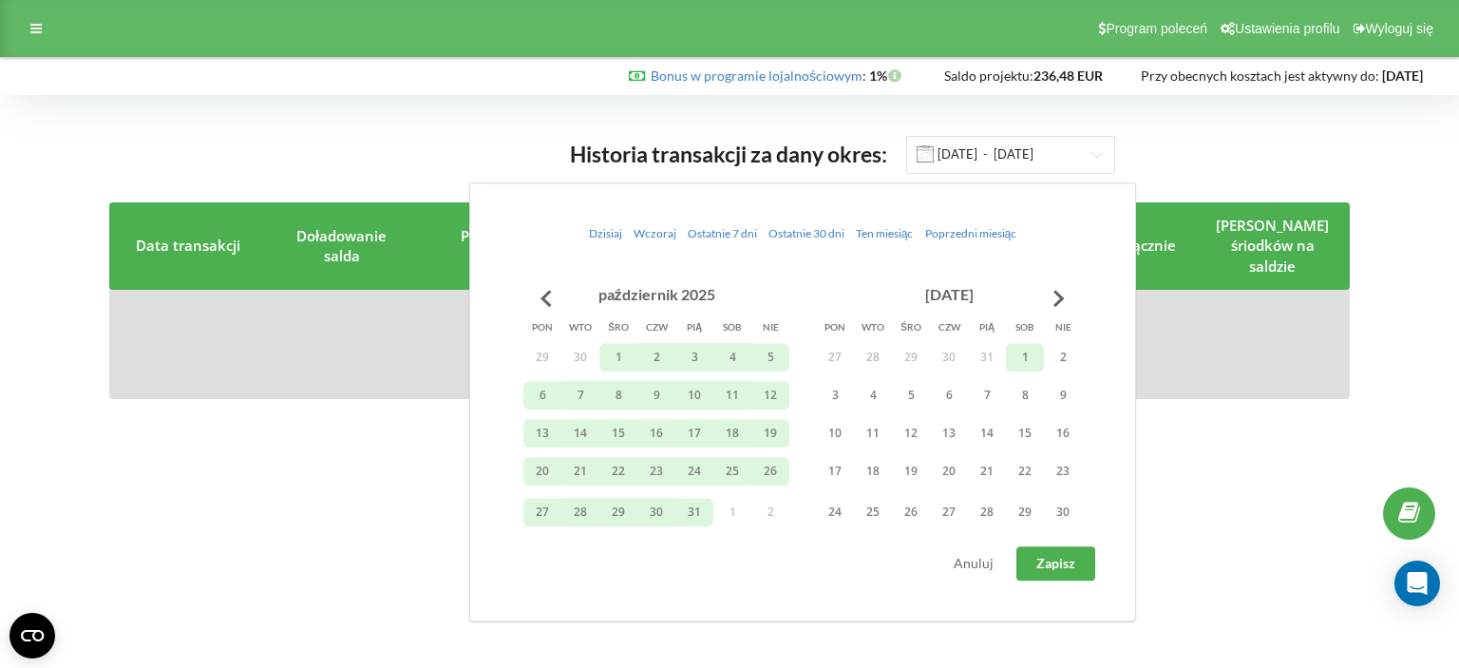
click at [1060, 565] on span "Zapisz" at bounding box center [1056, 563] width 39 height 16
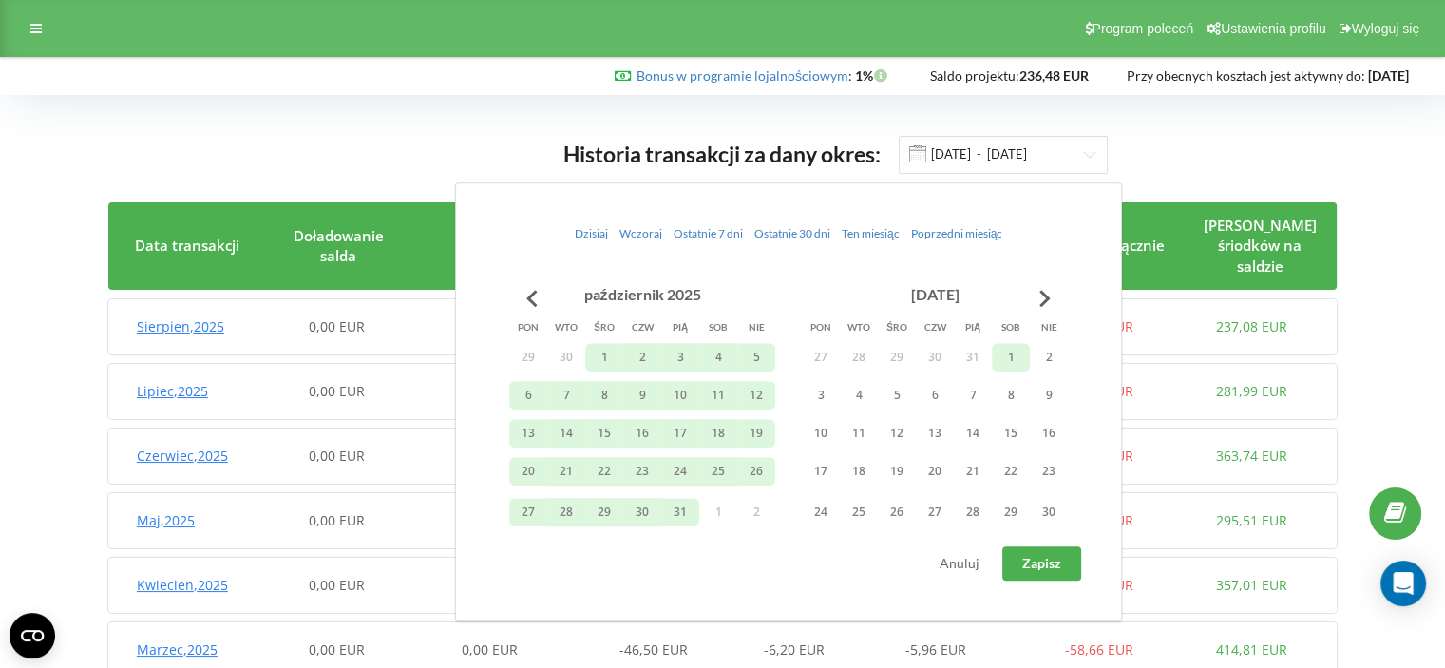
click at [1259, 117] on div "Historia transakcji za dany okres: [DATE] - [DATE] Data transakcji Doładowanie …" at bounding box center [722, 475] width 1405 height 721
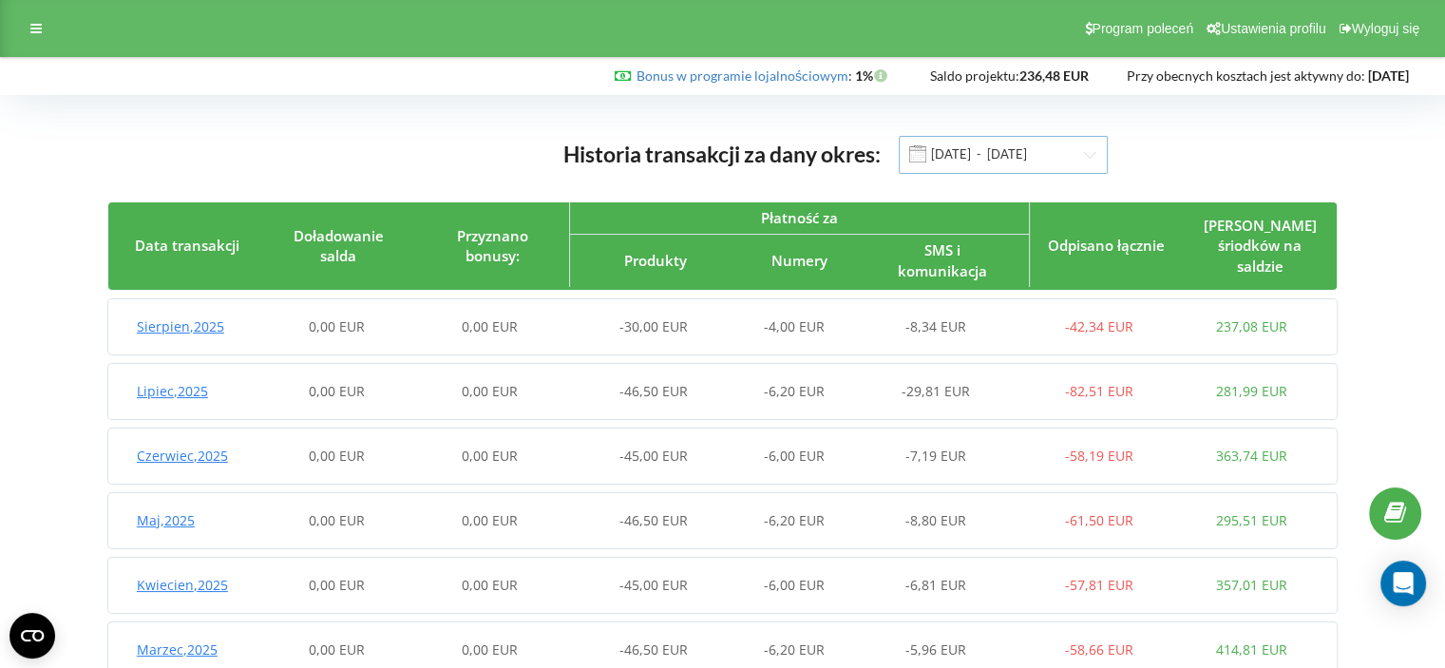
click at [939, 155] on input "[DATE] - [DATE]" at bounding box center [1003, 155] width 209 height 38
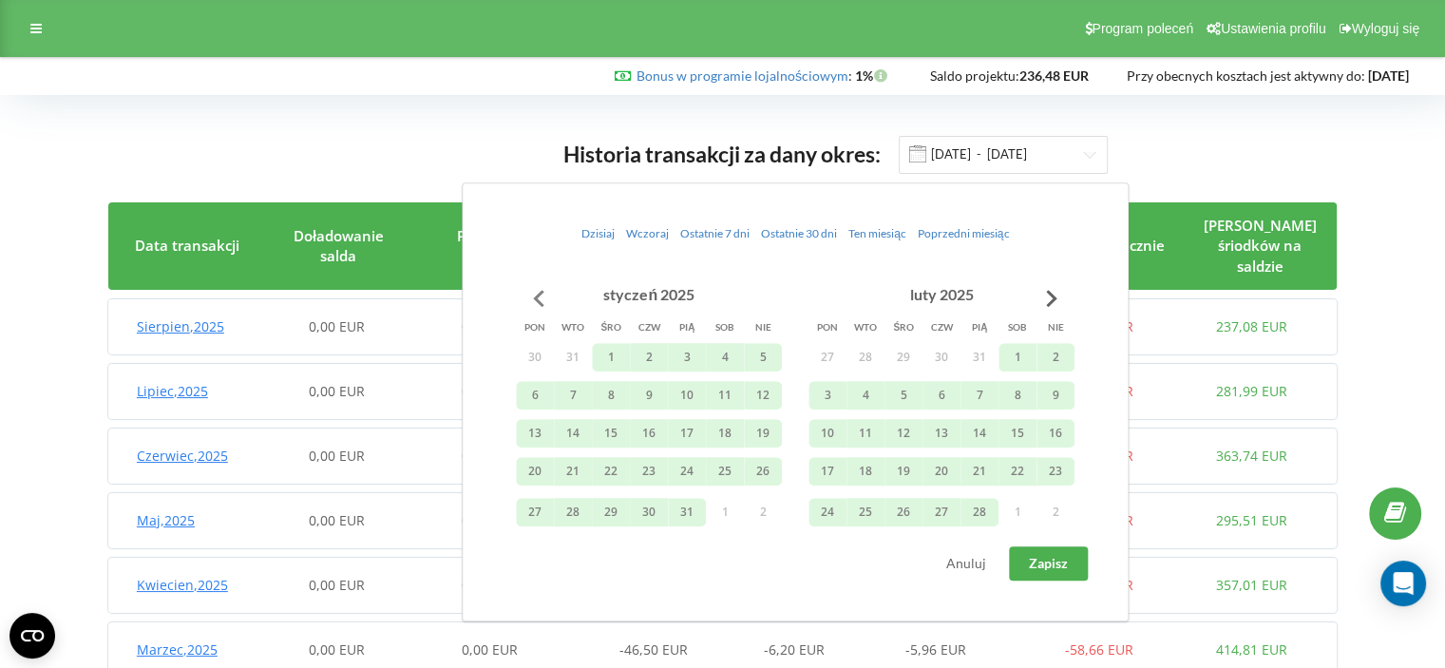
click at [537, 293] on button "Go to previous month" at bounding box center [539, 298] width 38 height 38
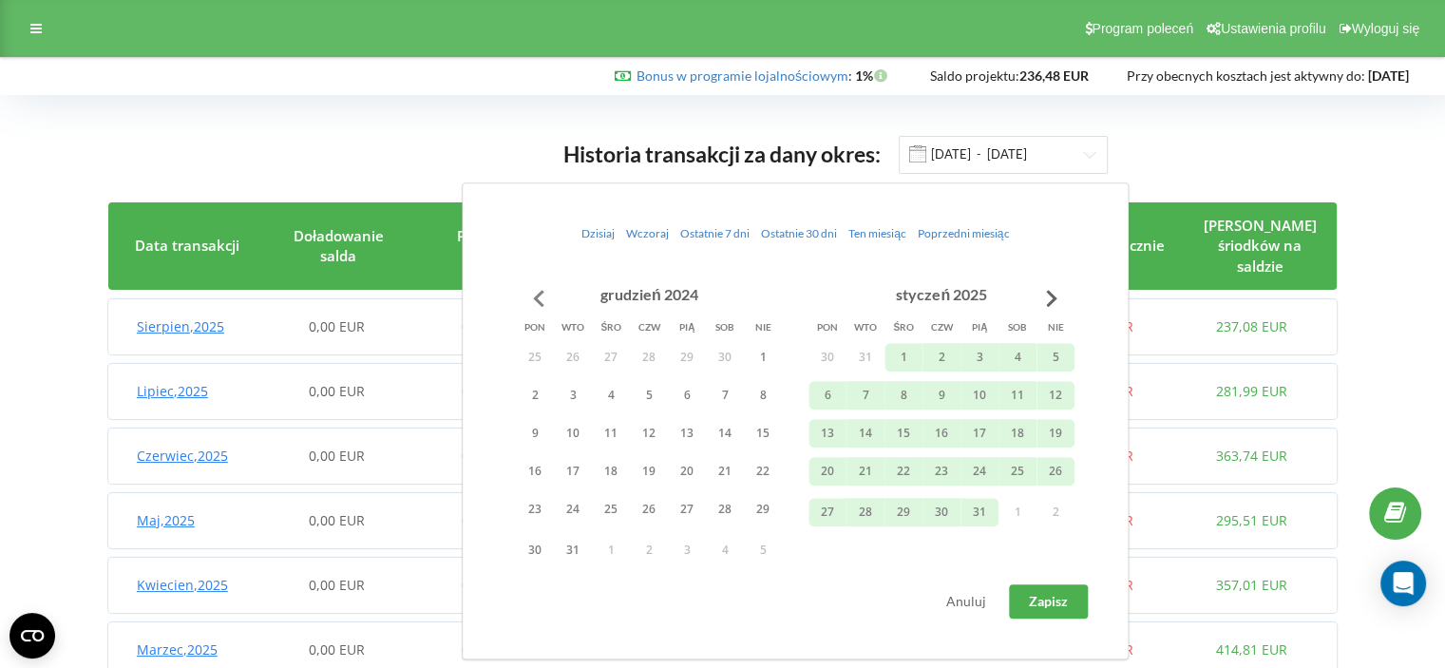
click at [537, 293] on button "Go to previous month" at bounding box center [539, 298] width 38 height 38
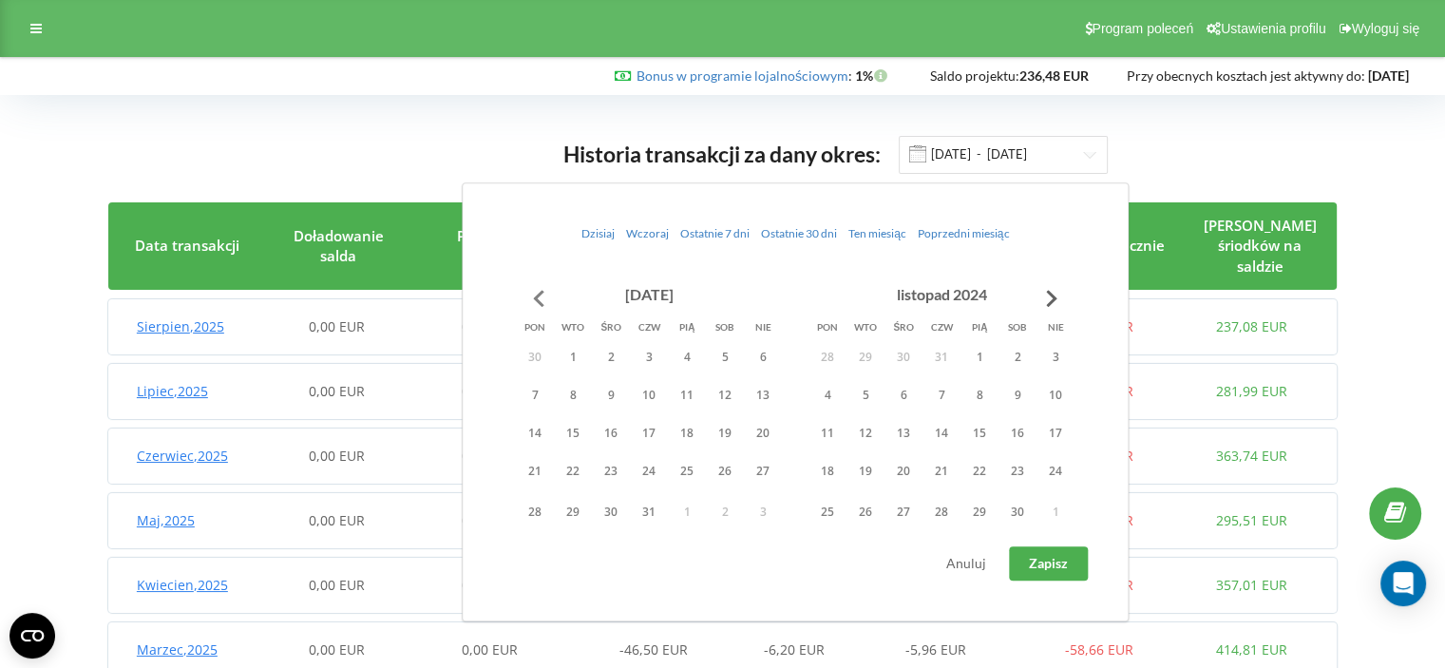
click at [537, 293] on button "Go to previous month" at bounding box center [539, 298] width 38 height 38
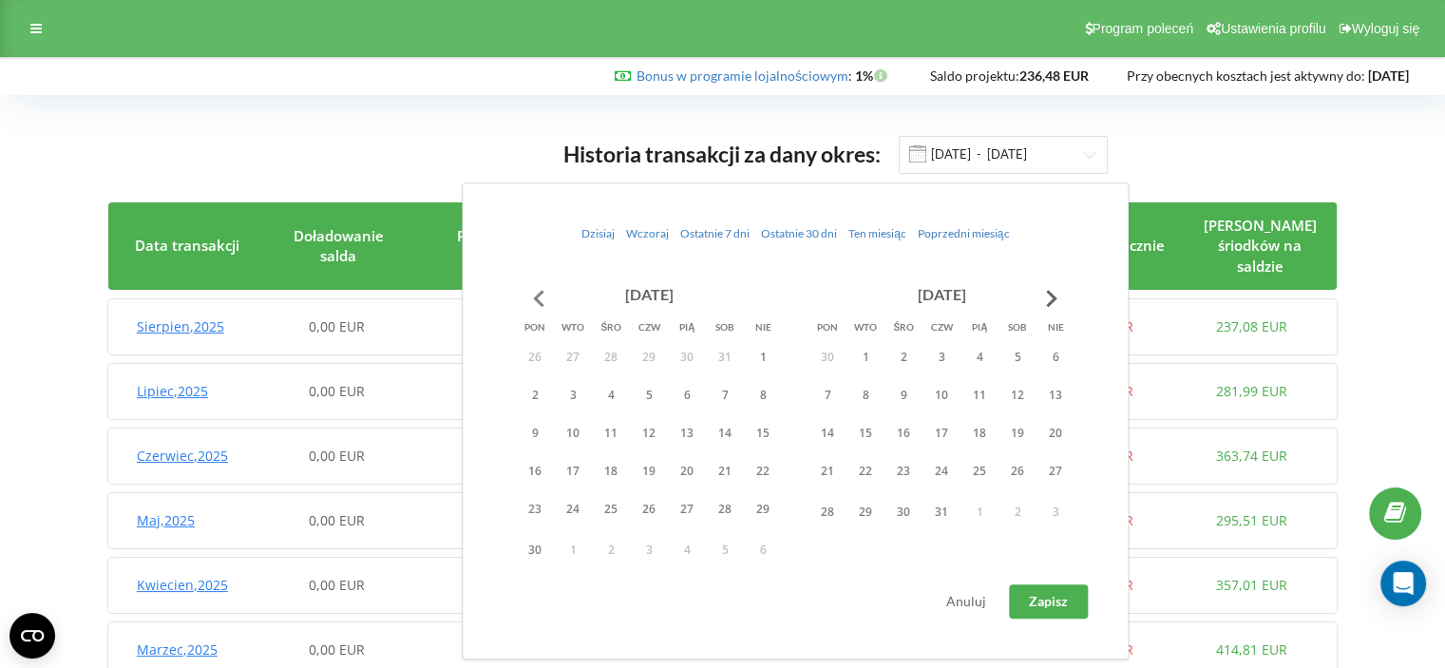
click at [537, 293] on button "Go to previous month" at bounding box center [539, 298] width 38 height 38
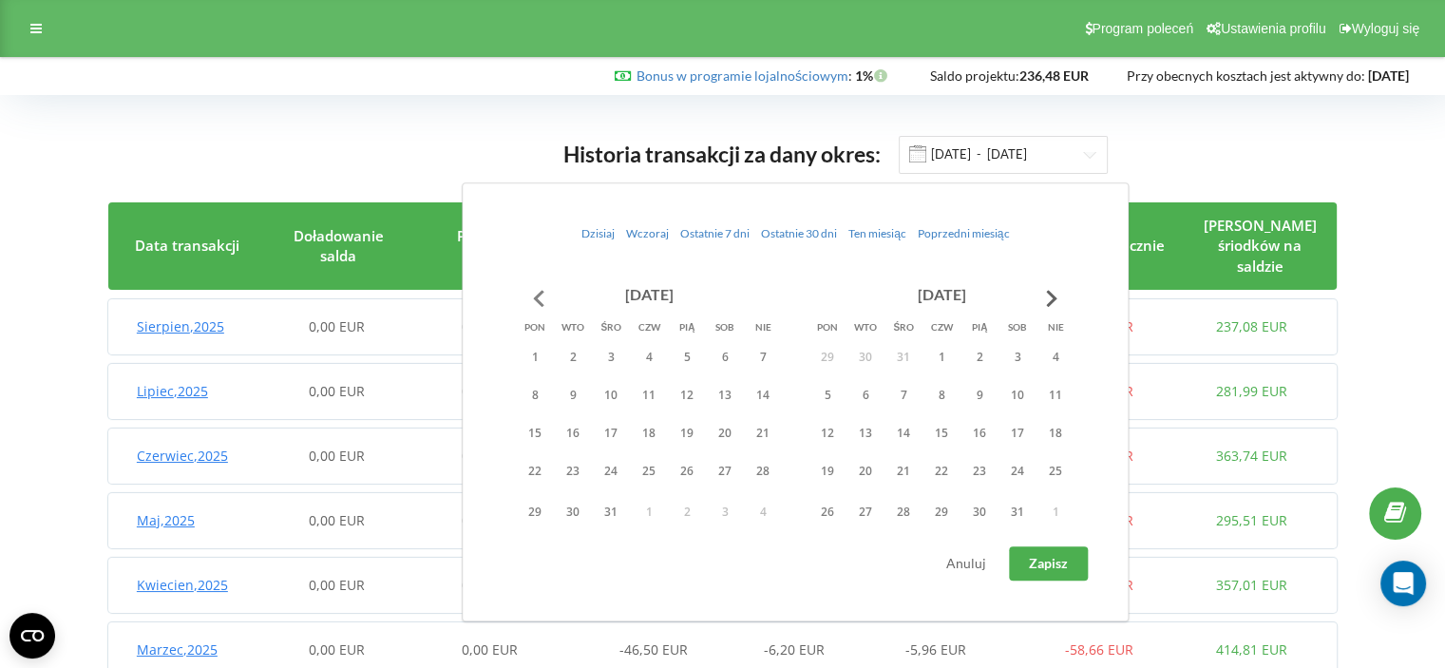
click at [537, 293] on button "Go to previous month" at bounding box center [539, 298] width 38 height 38
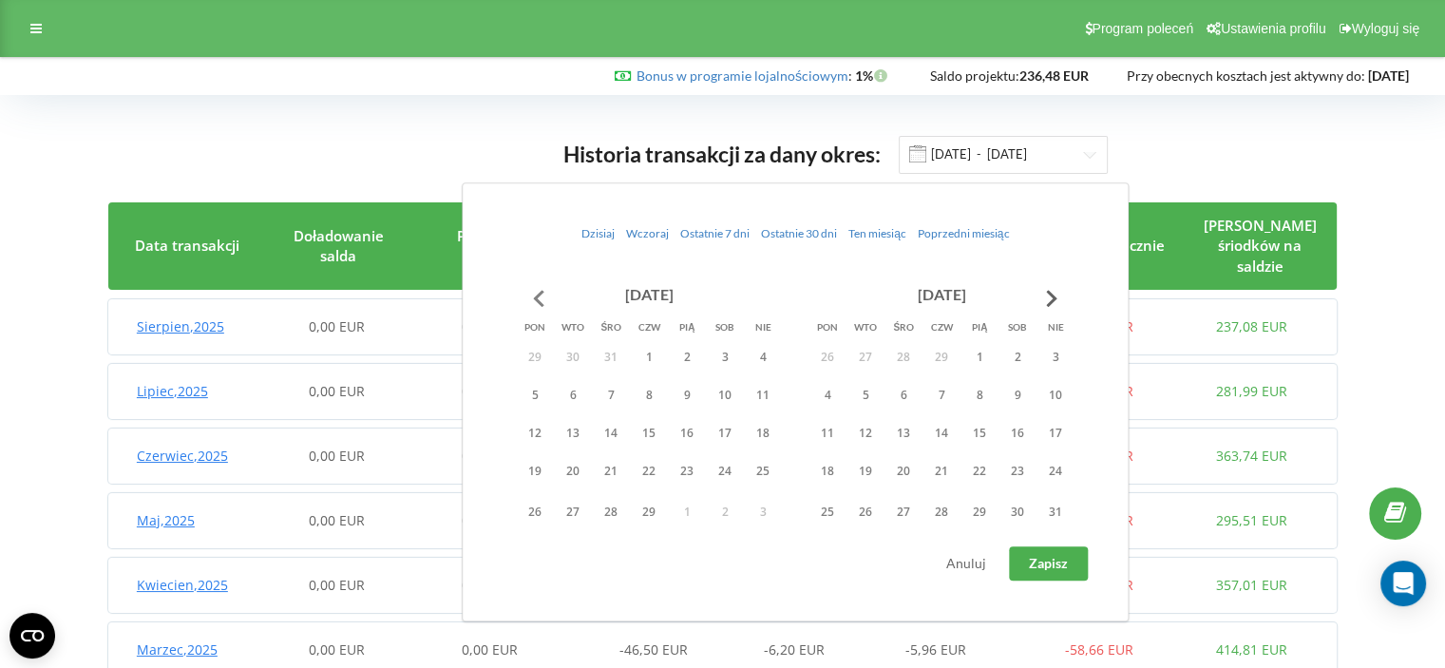
click at [537, 293] on button "Go to previous month" at bounding box center [539, 298] width 38 height 38
click at [823, 355] on button "1" at bounding box center [828, 357] width 38 height 29
click at [1057, 295] on button "Go to next month" at bounding box center [1052, 298] width 38 height 38
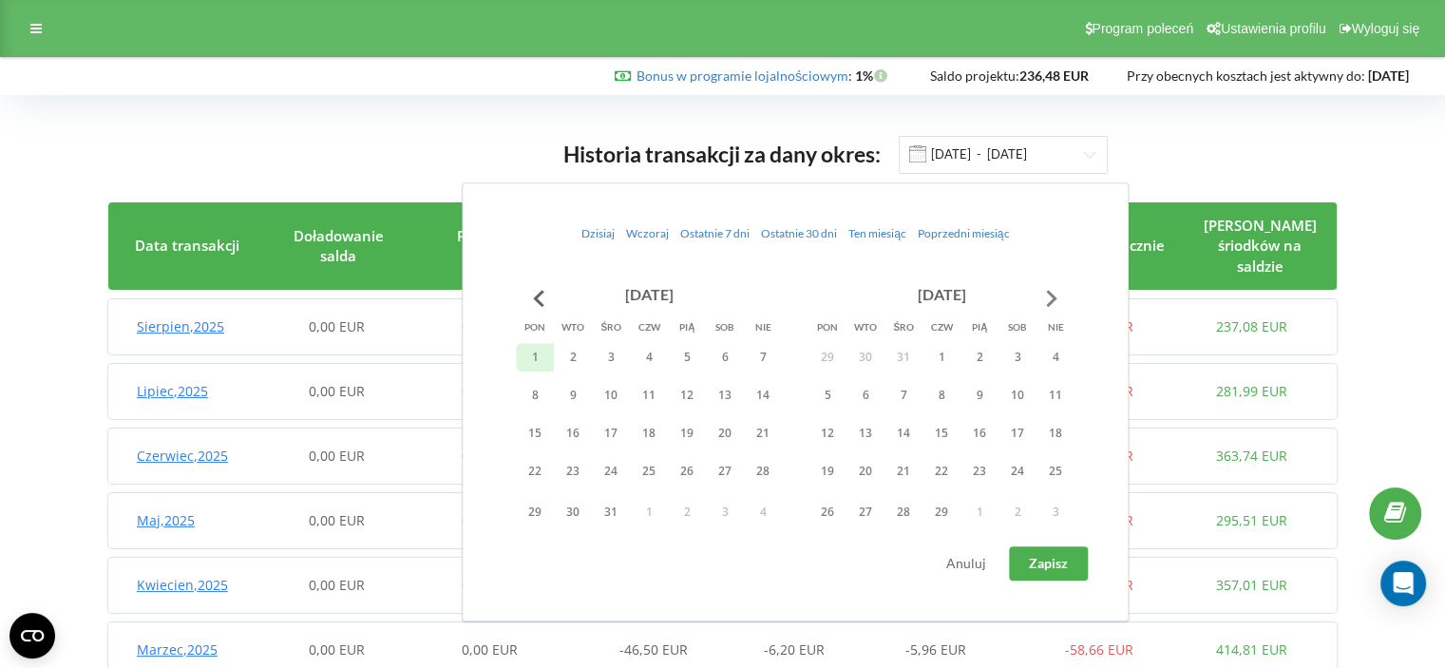
click at [1057, 295] on button "Go to next month" at bounding box center [1052, 298] width 38 height 38
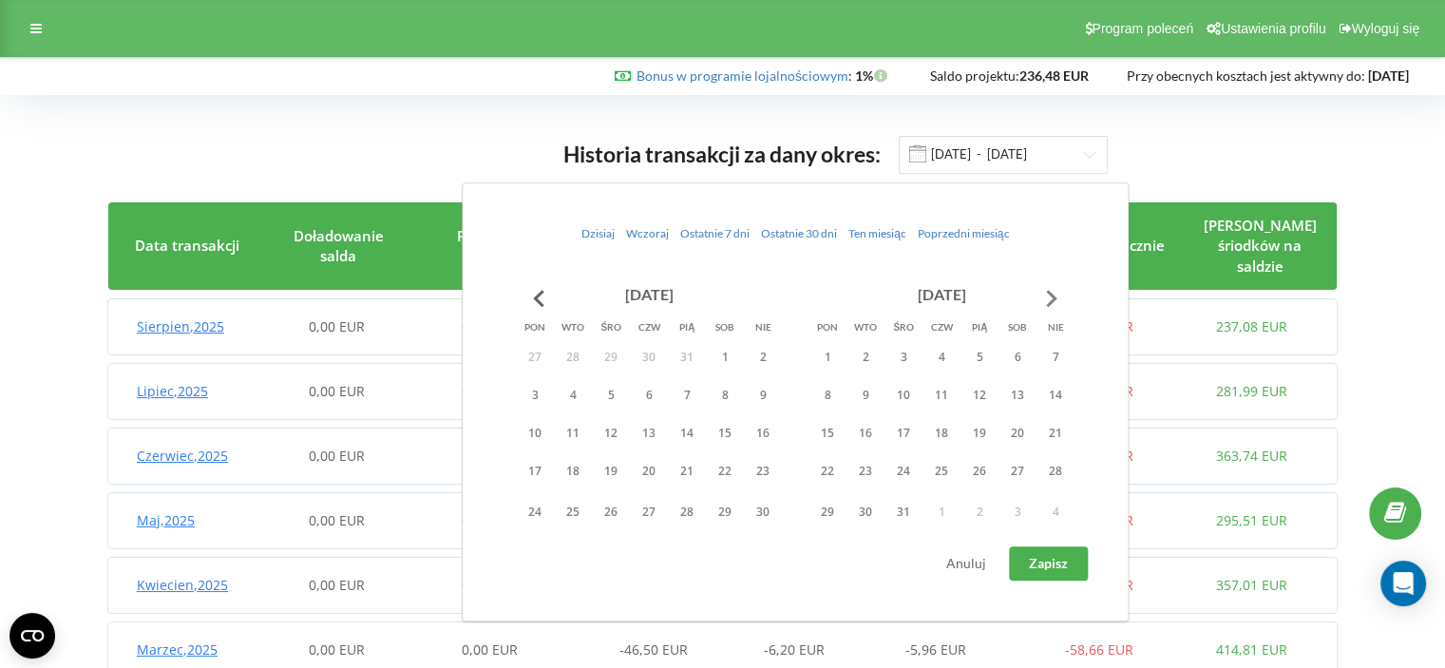
click at [1057, 295] on button "Go to next month" at bounding box center [1052, 298] width 38 height 38
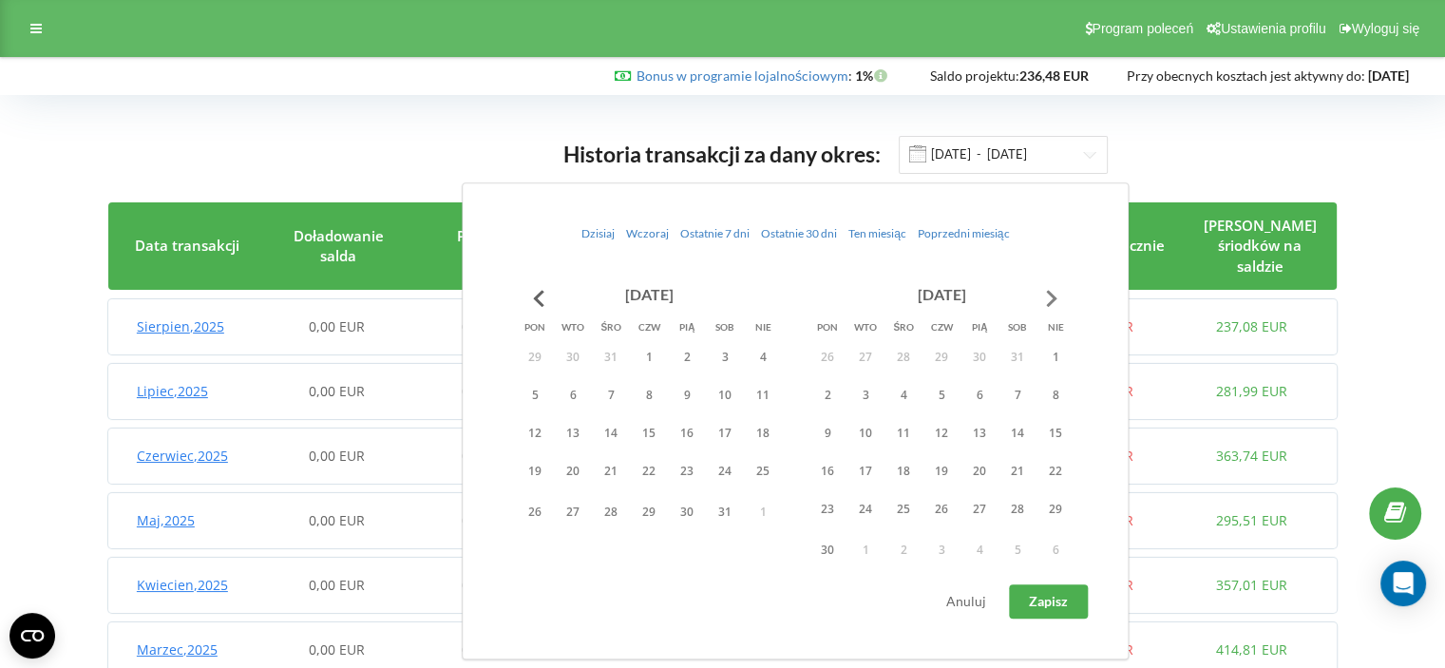
click at [1057, 295] on button "Go to next month" at bounding box center [1052, 298] width 38 height 38
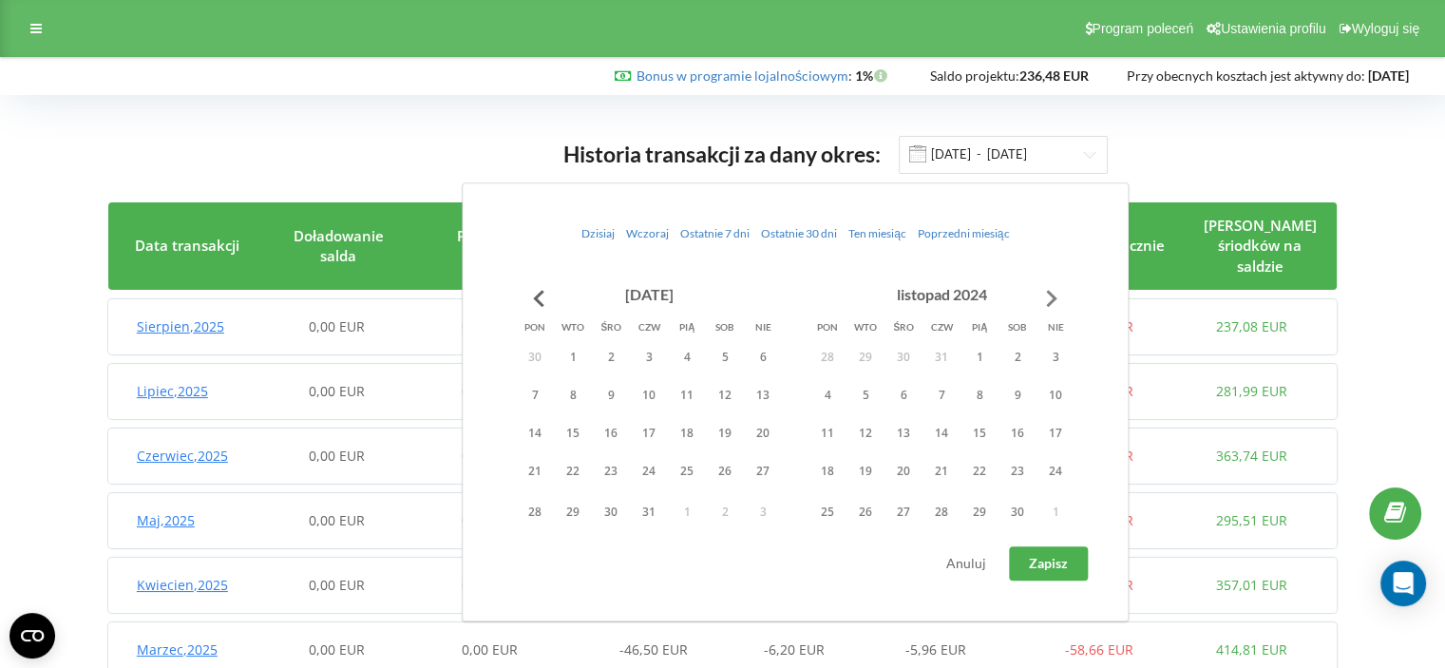
click at [1057, 295] on button "Go to next month" at bounding box center [1052, 298] width 38 height 38
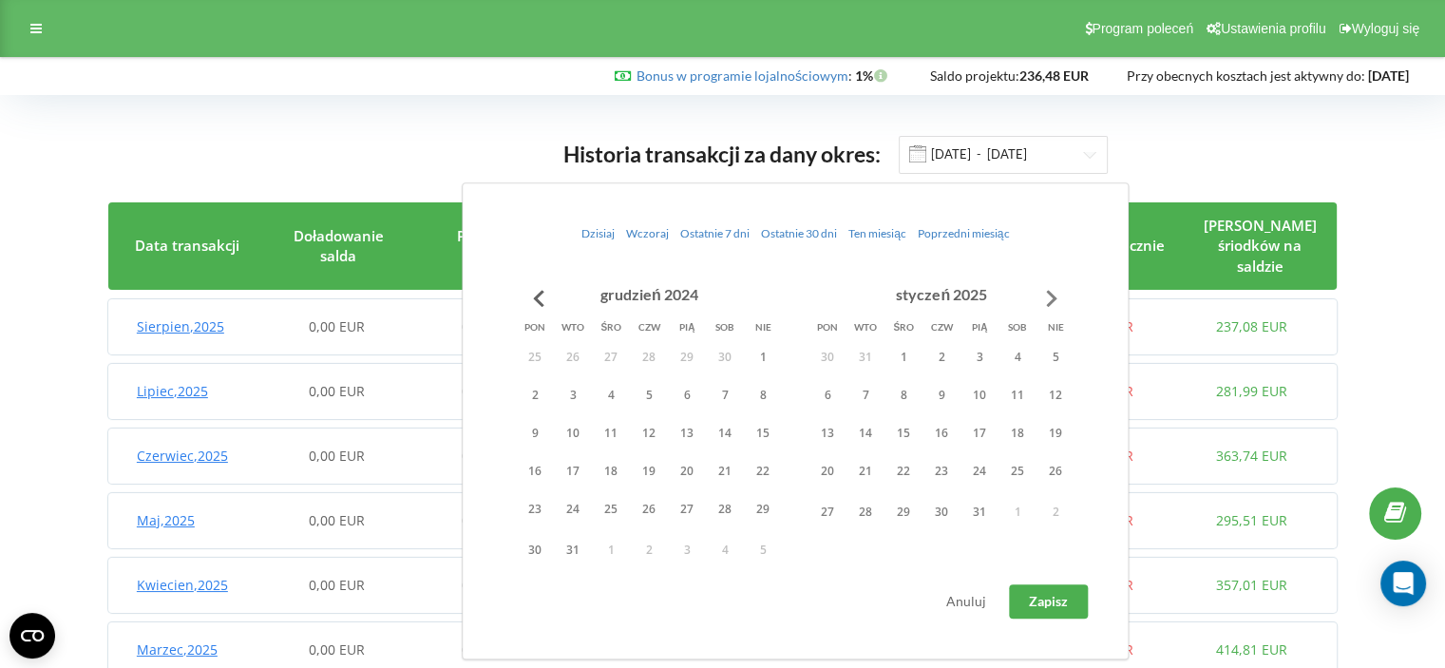
click at [1057, 295] on button "Go to next month" at bounding box center [1052, 298] width 38 height 38
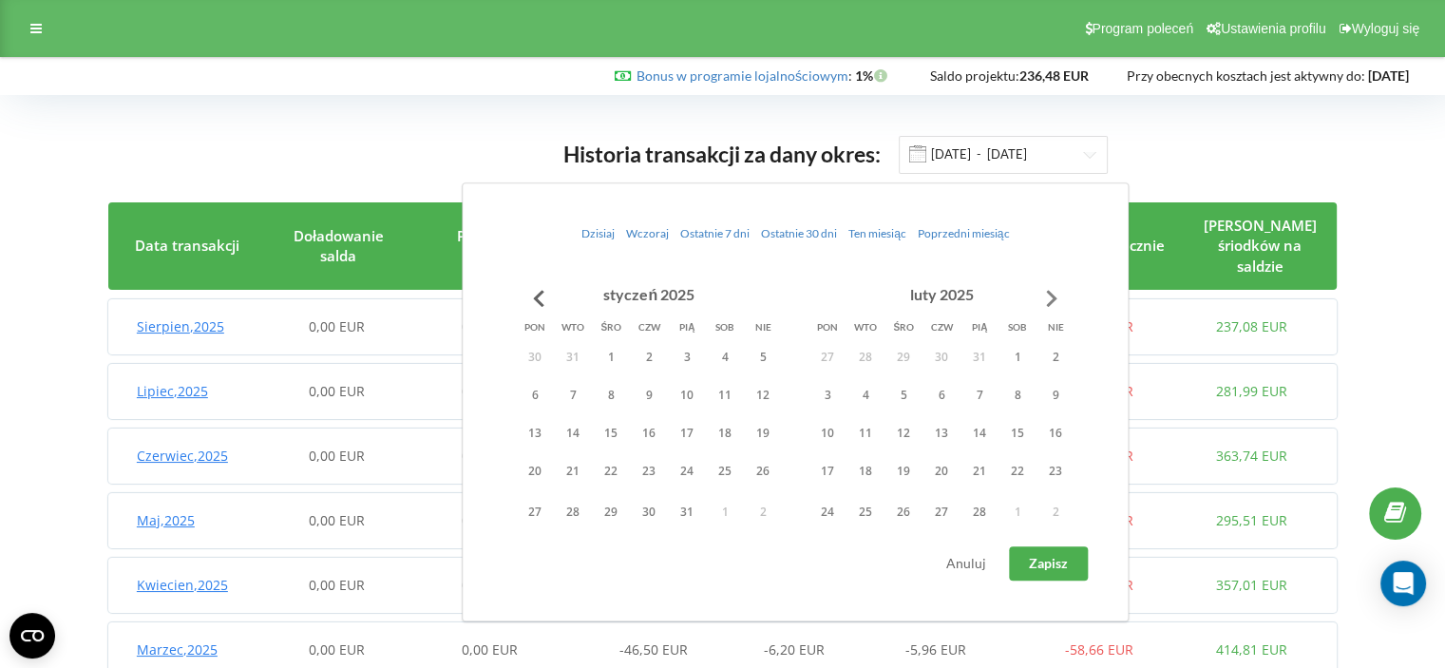
click at [1057, 295] on button "Go to next month" at bounding box center [1052, 298] width 38 height 38
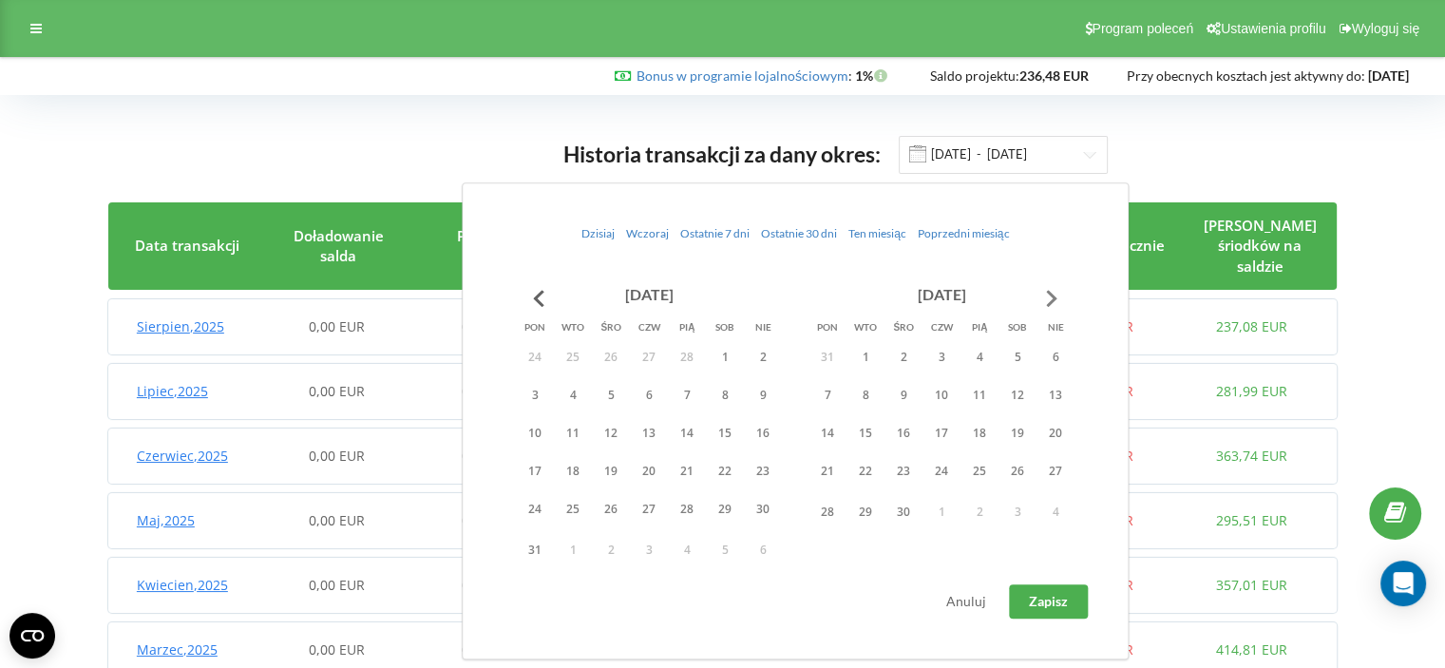
click at [1057, 295] on button "Go to next month" at bounding box center [1052, 298] width 38 height 38
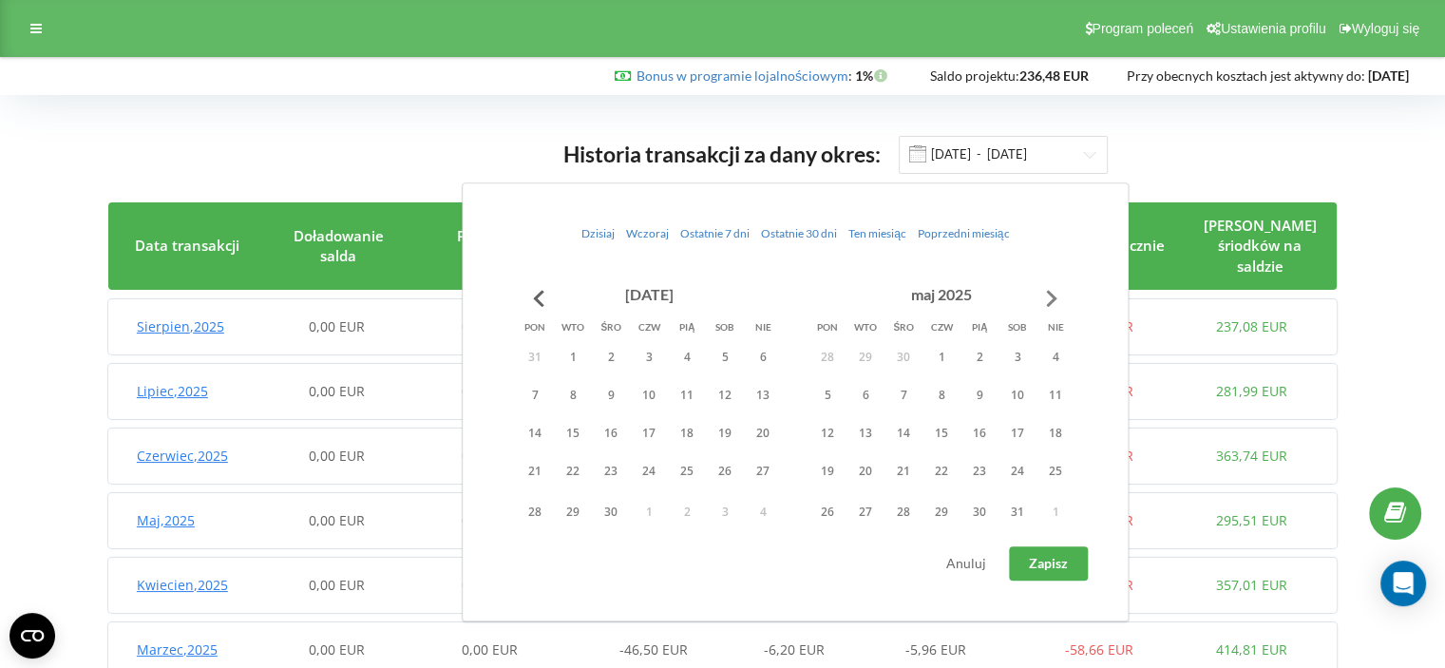
click at [1057, 295] on button "Go to next month" at bounding box center [1052, 298] width 38 height 38
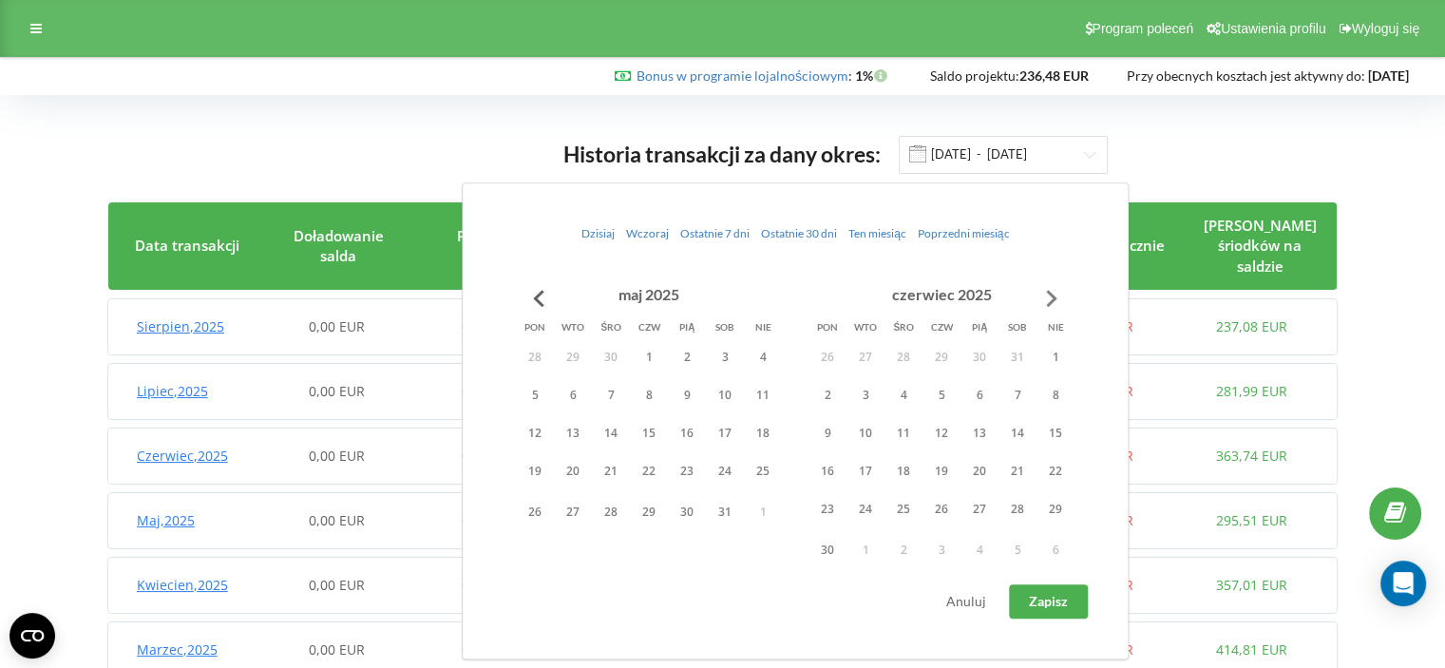
click at [1057, 295] on button "Go to next month" at bounding box center [1052, 298] width 38 height 38
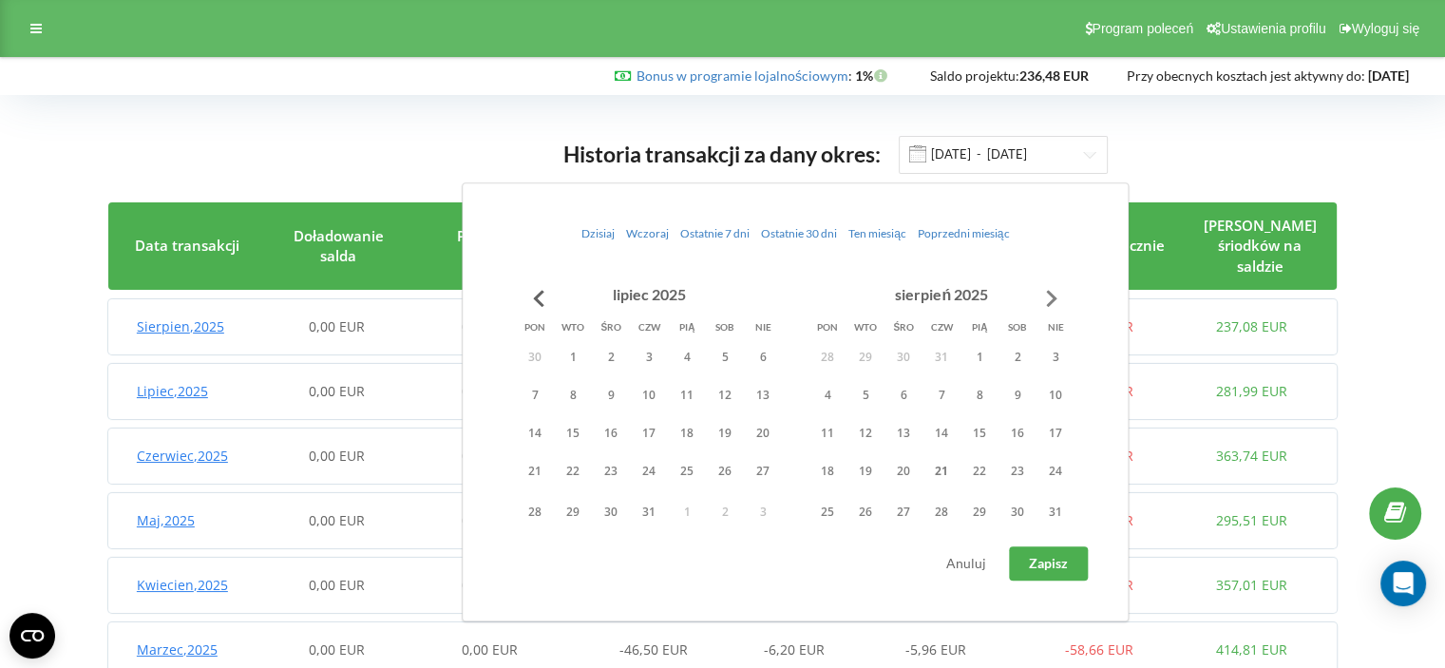
click at [1057, 295] on button "Go to next month" at bounding box center [1052, 298] width 38 height 38
click at [822, 350] on button "1" at bounding box center [828, 357] width 38 height 29
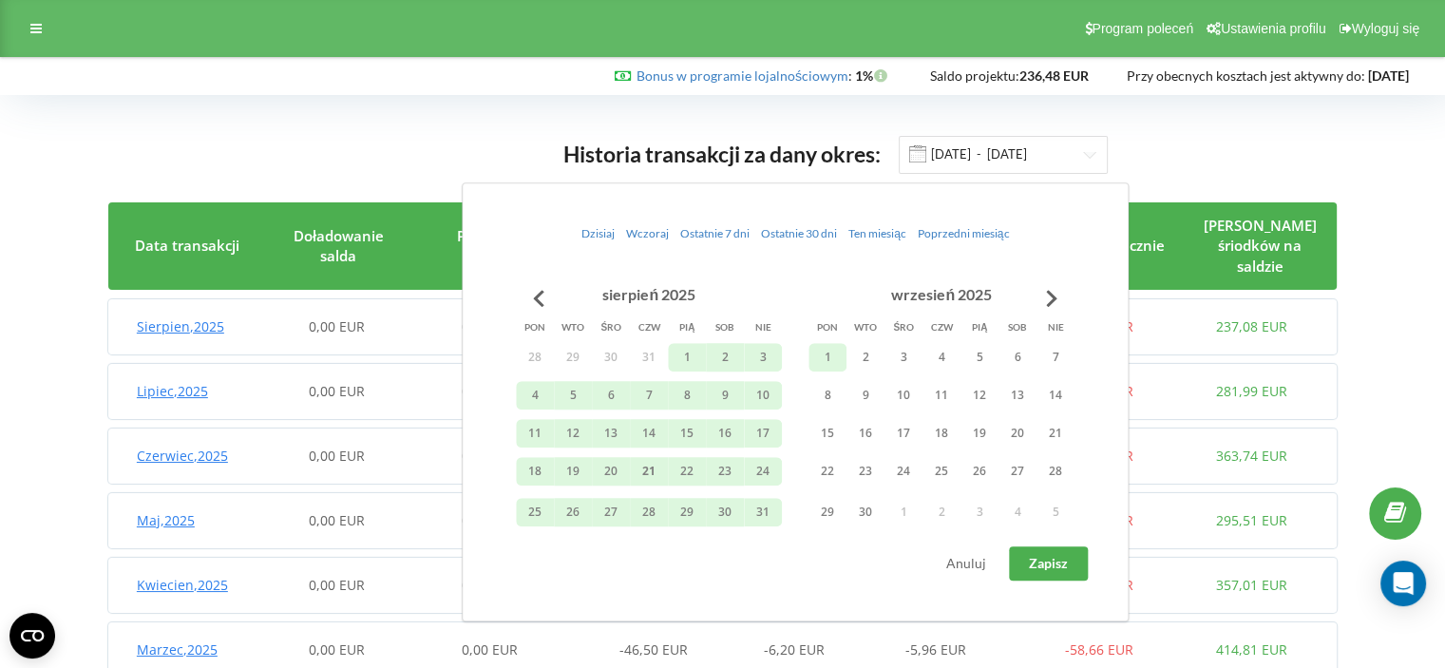
click at [1046, 552] on button "Zapisz" at bounding box center [1048, 563] width 79 height 34
type input "[DATE] - [DATE]"
click at [1335, 158] on div "Historia transakcji za dany okres: [DATE] - [DATE]" at bounding box center [722, 154] width 1228 height 39
